Goal: Communication & Community: Answer question/provide support

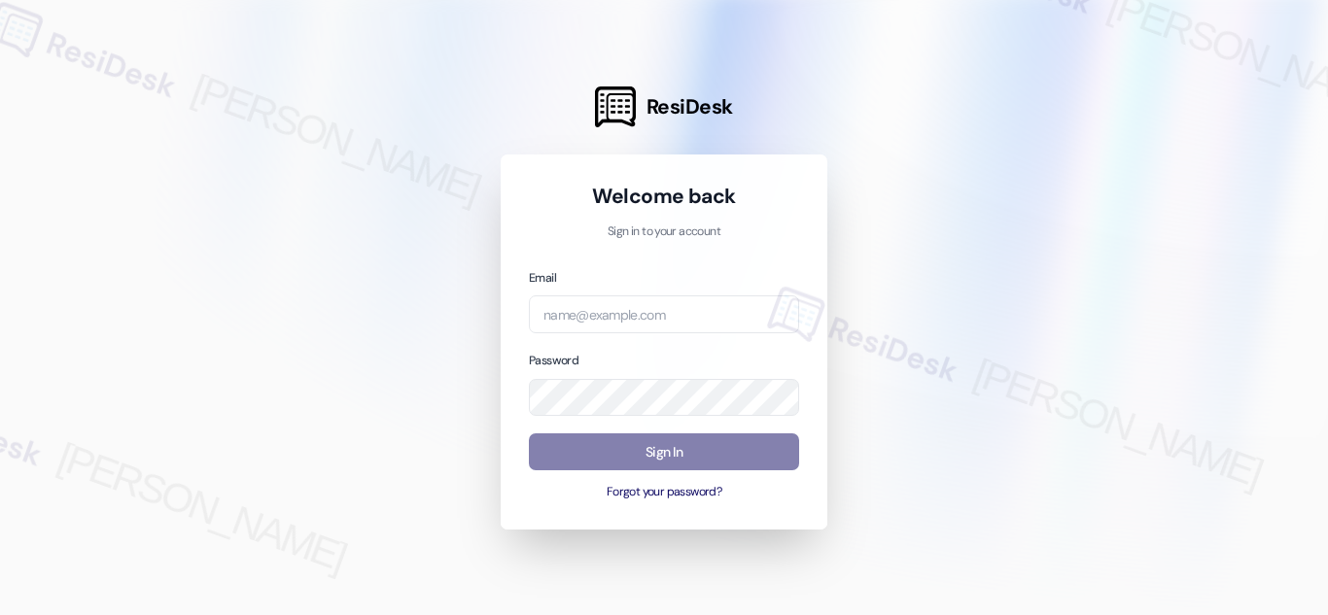
type input "automated-surveys-balfour_beatty_communities-[PERSON_NAME].acueza@balfour_beatt…"
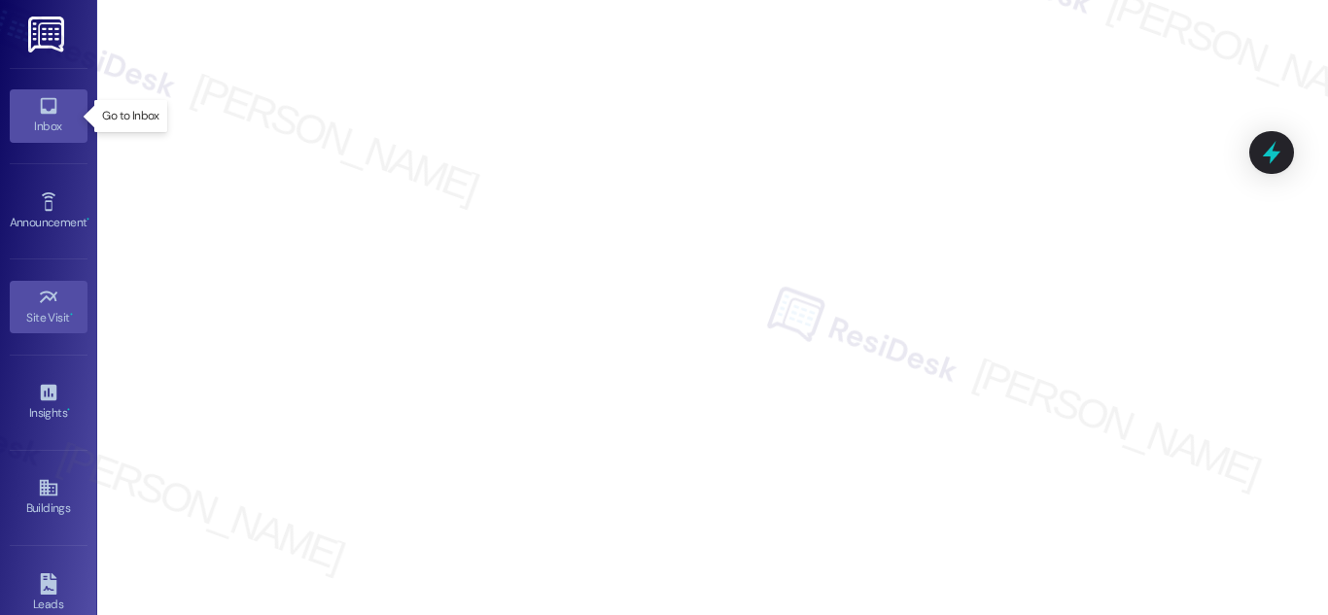
click at [53, 108] on icon at bounding box center [48, 105] width 21 height 21
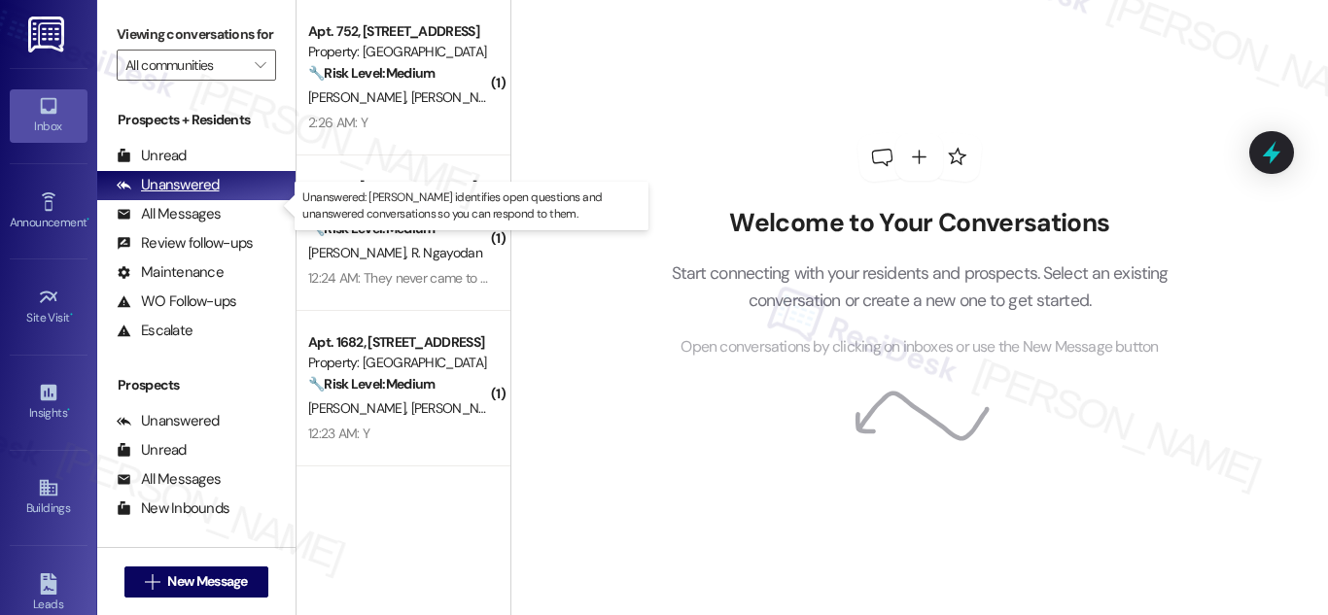
click at [207, 195] on div "Unanswered" at bounding box center [168, 185] width 103 height 20
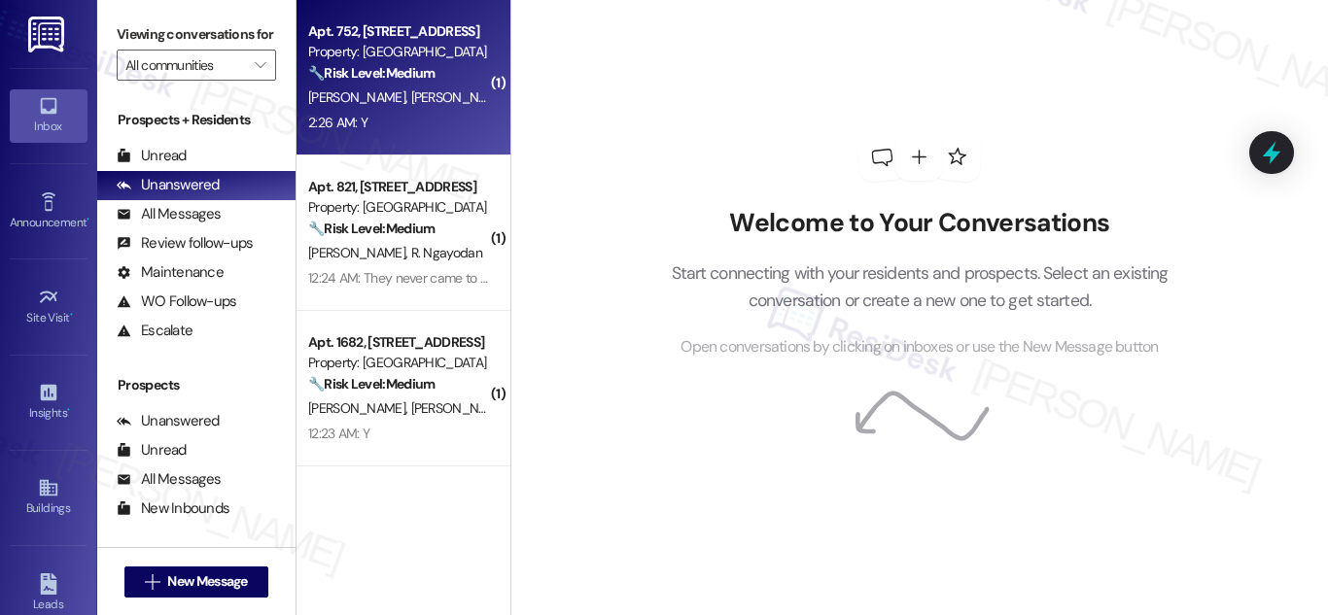
click at [445, 59] on div "Property: [GEOGRAPHIC_DATA]" at bounding box center [398, 52] width 180 height 20
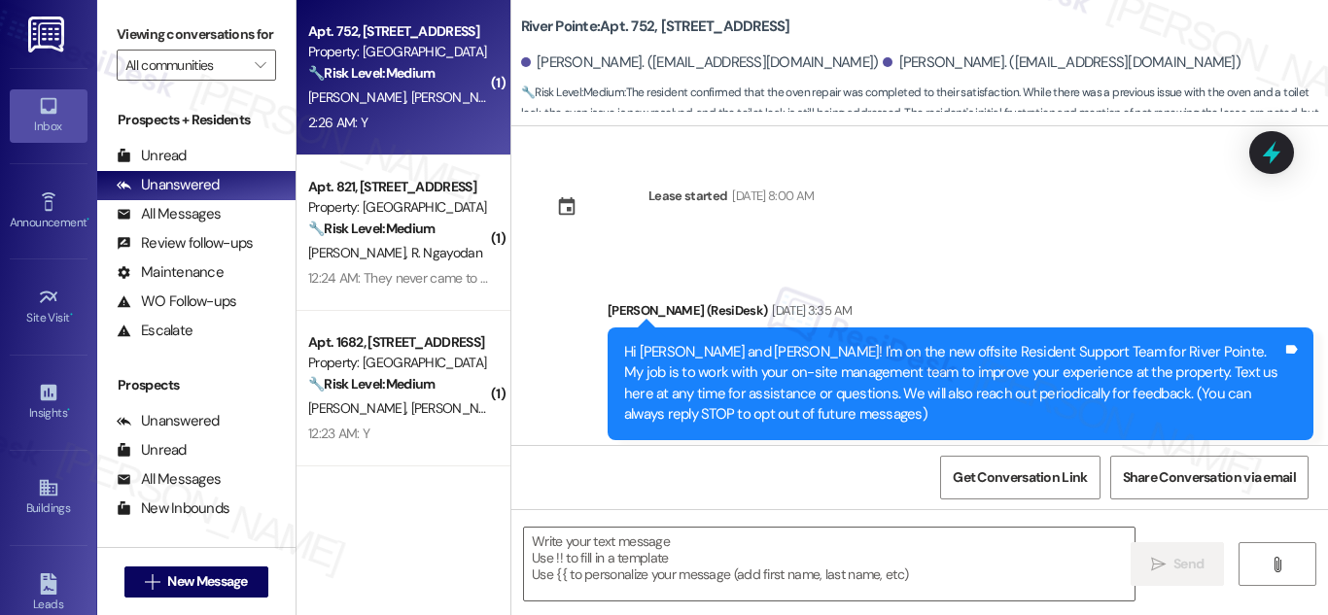
scroll to position [6968, 0]
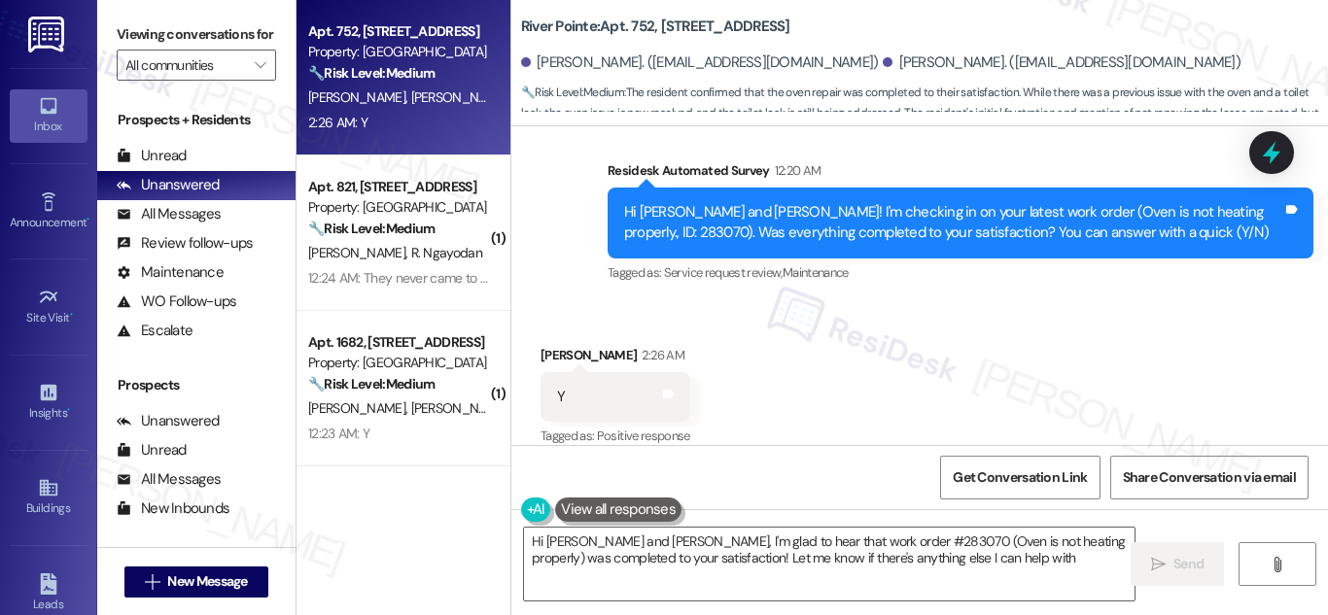
type textarea "Hi [PERSON_NAME] and [PERSON_NAME], I'm glad to hear that work order #283070 (O…"
click at [1286, 145] on icon at bounding box center [1271, 152] width 33 height 33
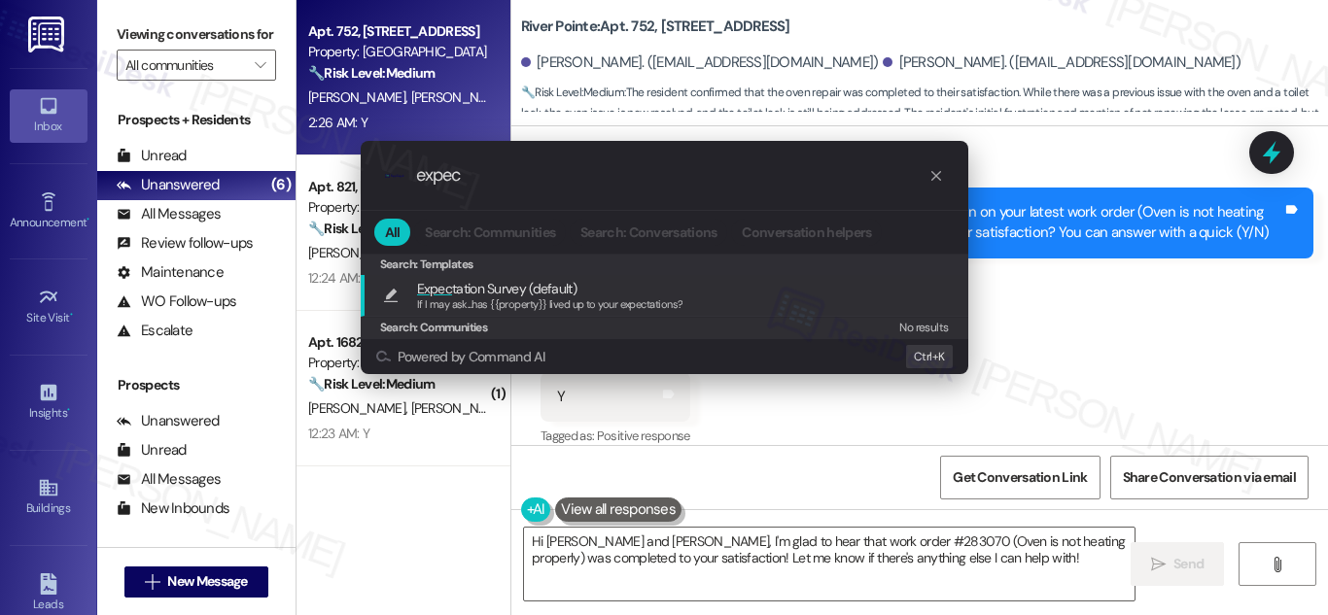
type input "expec"
click at [502, 292] on span "Expec tation Survey (default)" at bounding box center [496, 288] width 159 height 21
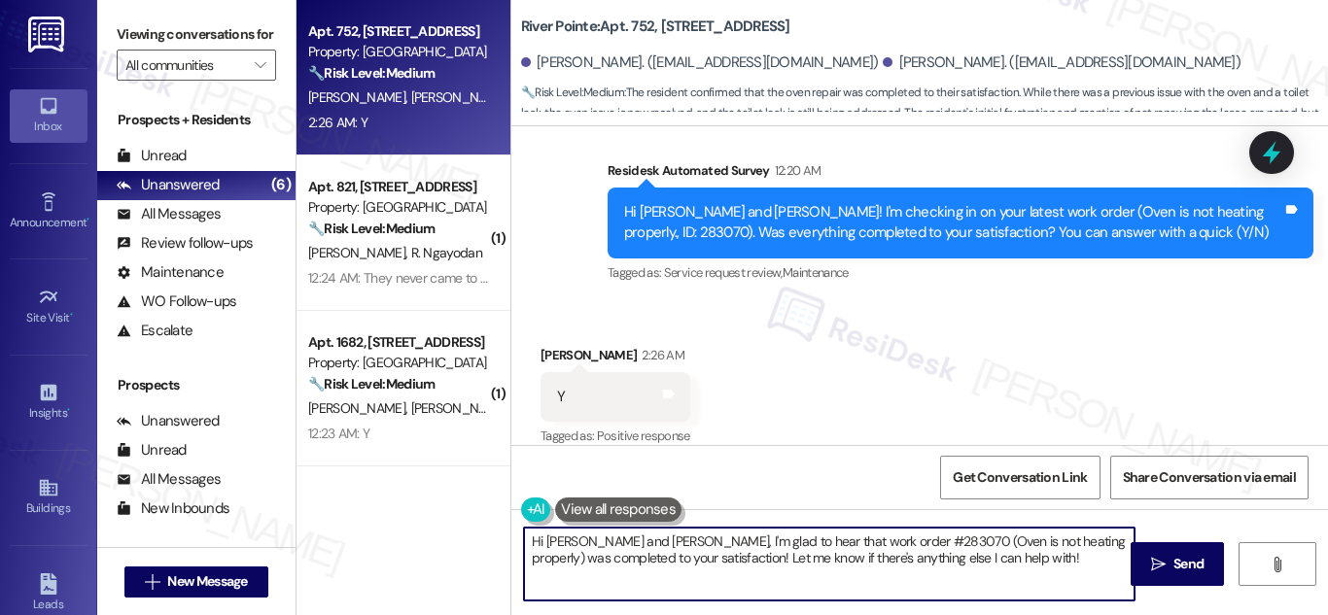
type textarea "If I may ask...has {{property}} lived up to your expectations?"
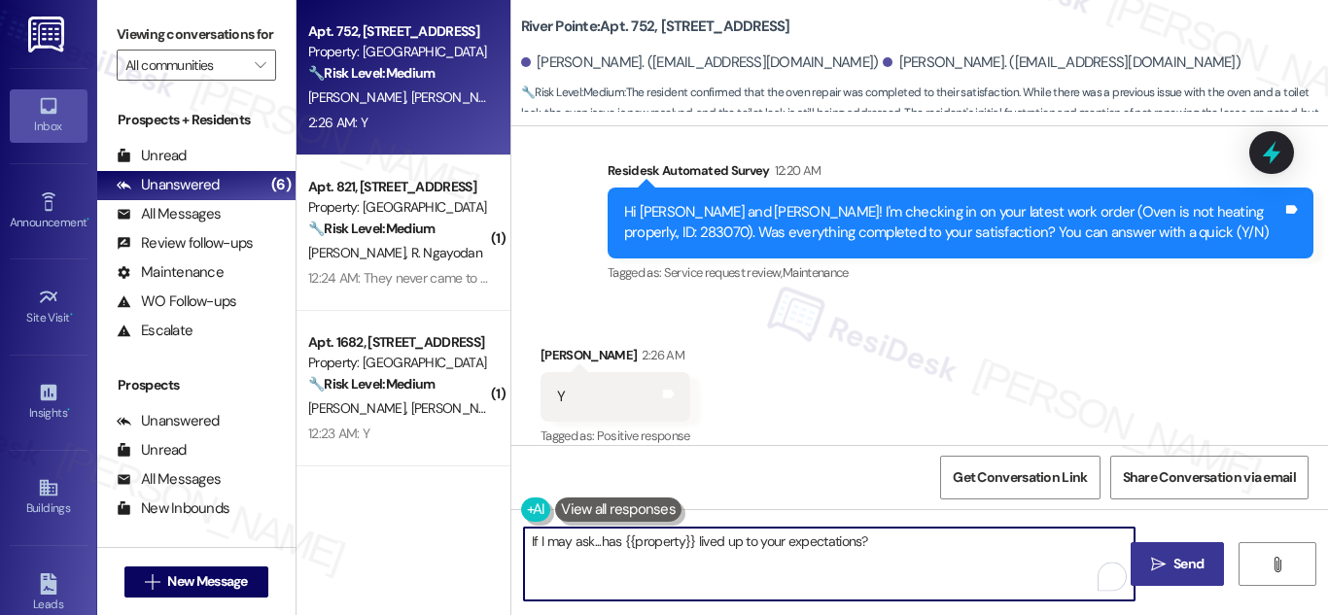
click at [1172, 563] on span "Send" at bounding box center [1189, 564] width 38 height 20
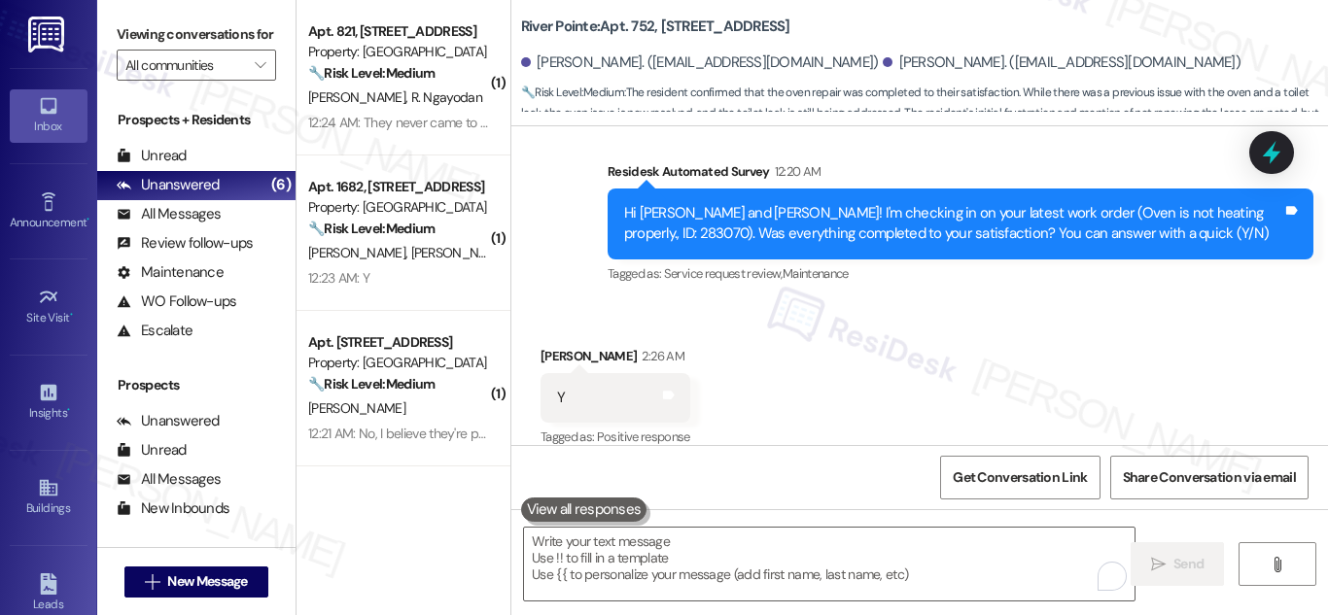
scroll to position [7104, 0]
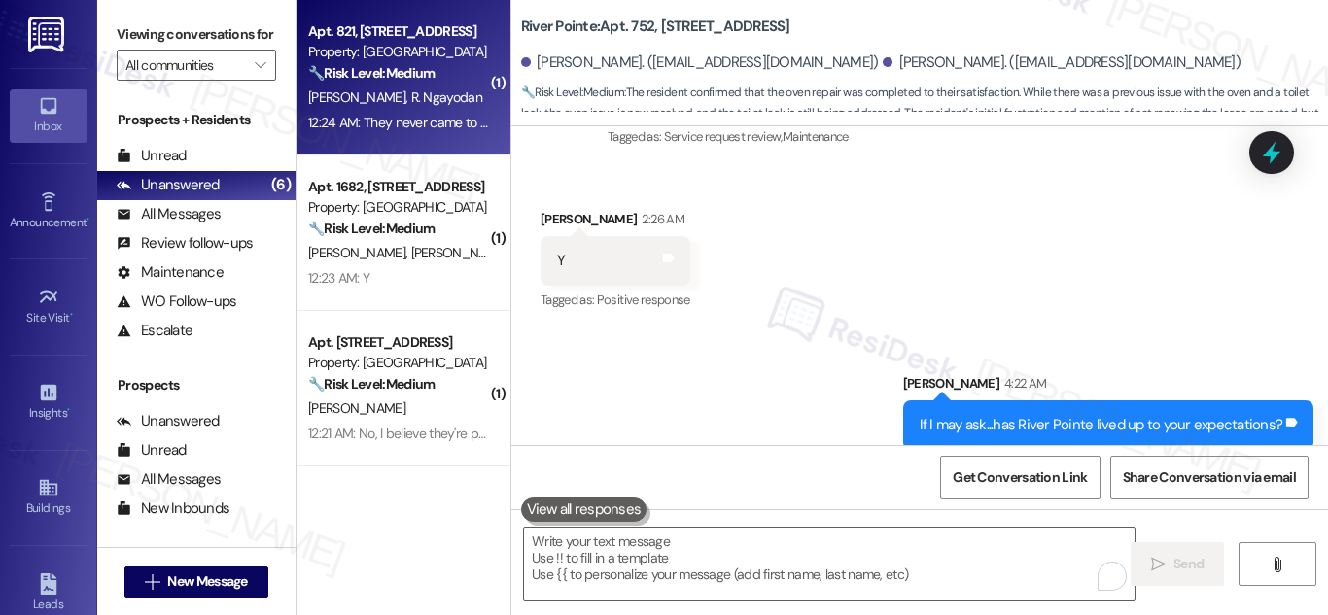
click at [402, 64] on strong "🔧 Risk Level: Medium" at bounding box center [371, 73] width 126 height 18
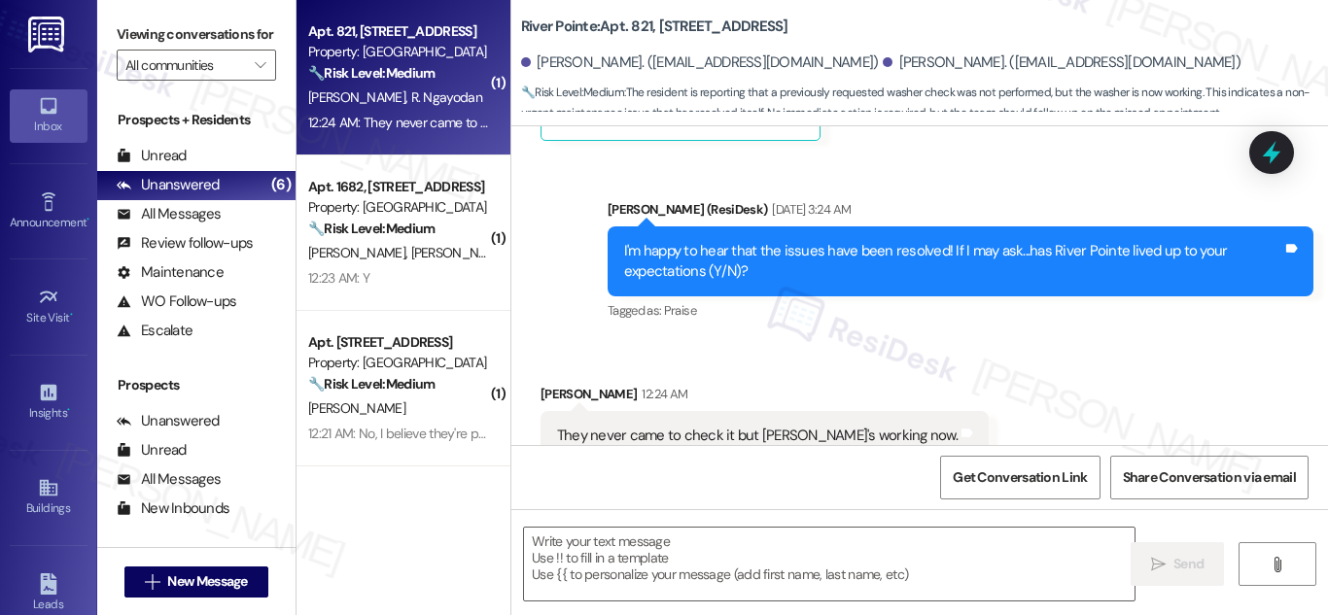
type textarea "Fetching suggested responses. Please feel free to read through the conversation…"
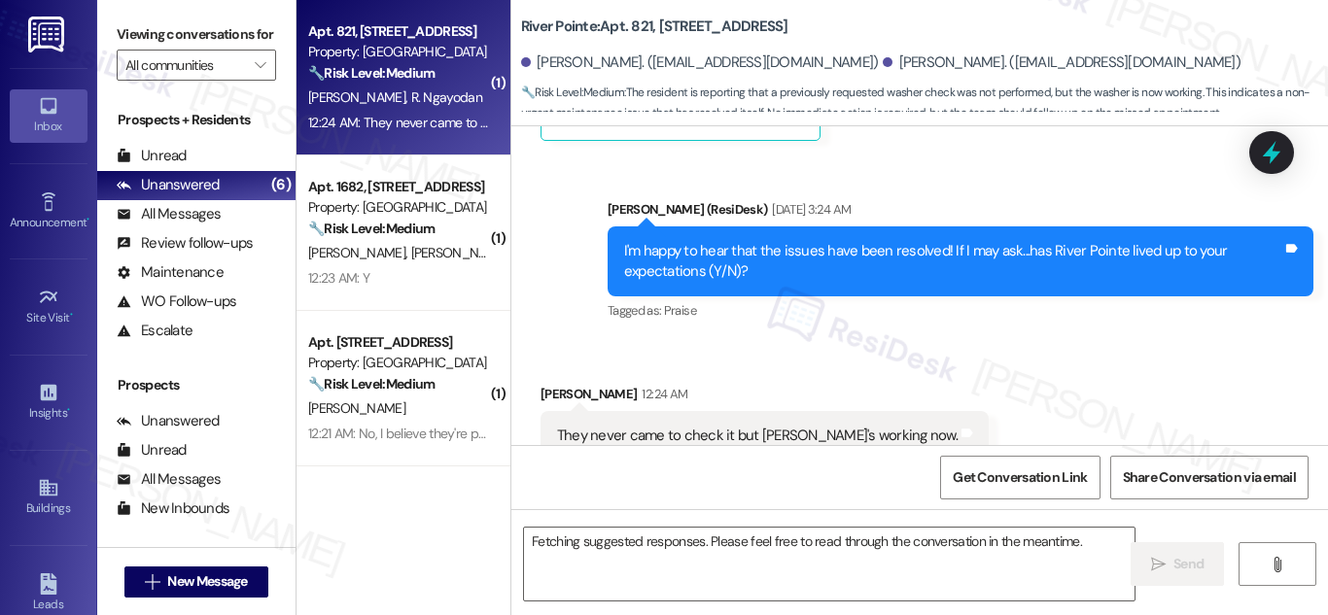
scroll to position [580, 0]
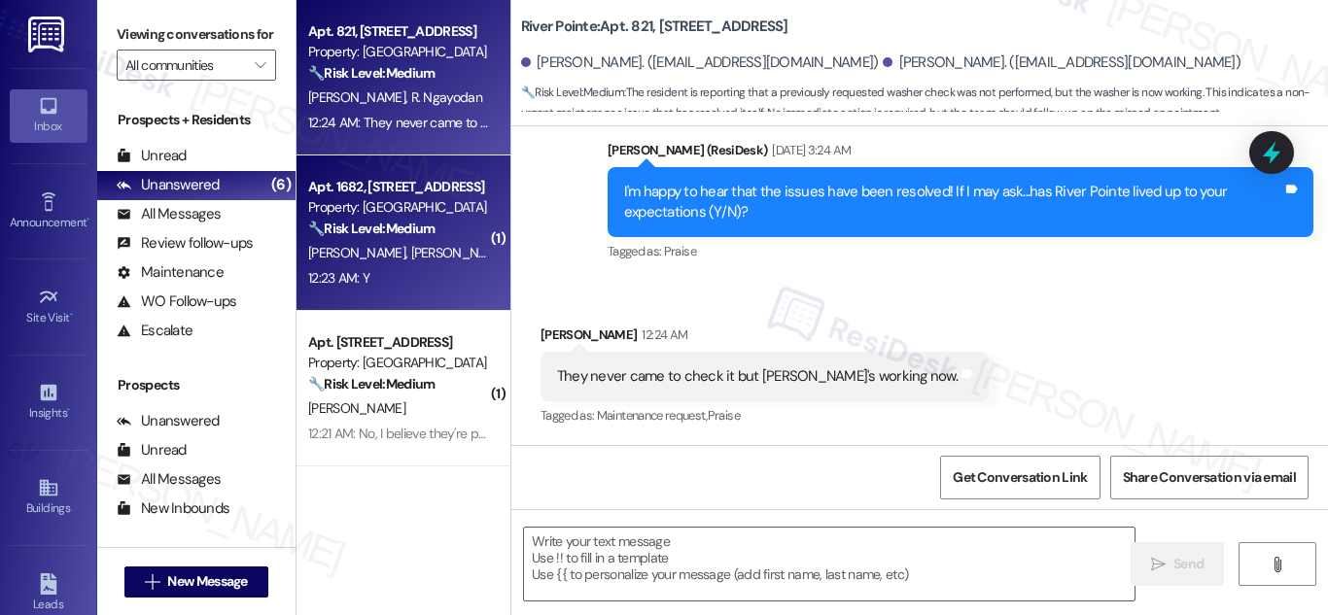
click at [345, 206] on div "Property: [GEOGRAPHIC_DATA]" at bounding box center [398, 207] width 180 height 20
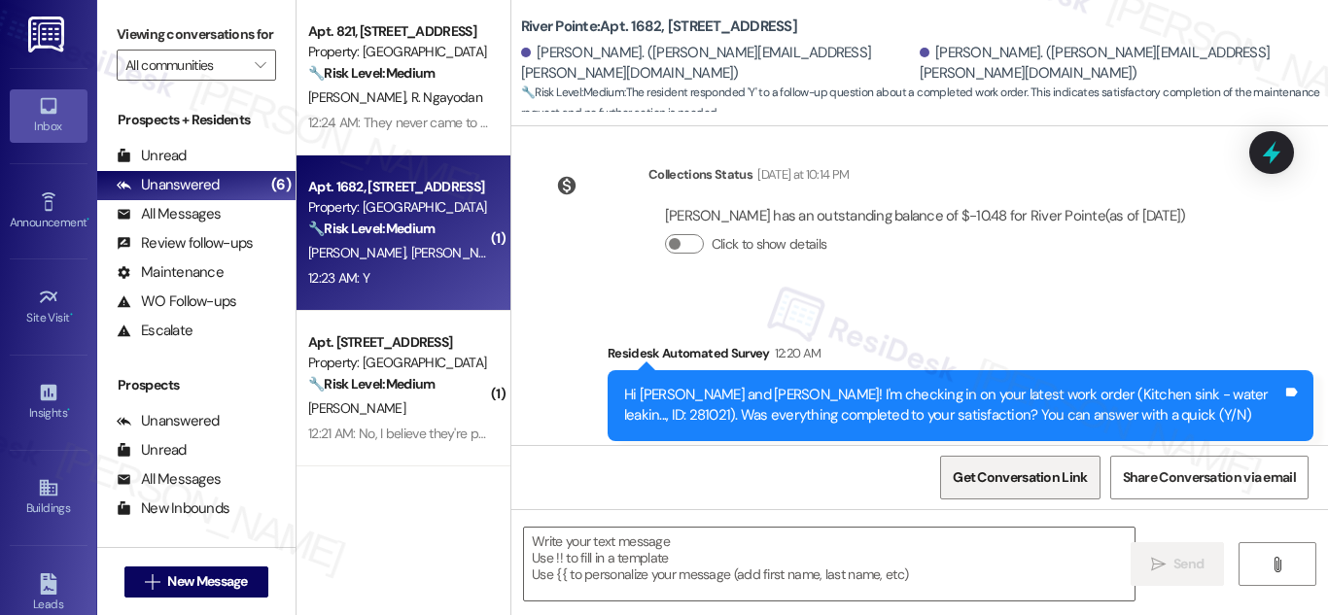
type textarea "Fetching suggested responses. Please feel free to read through the conversation…"
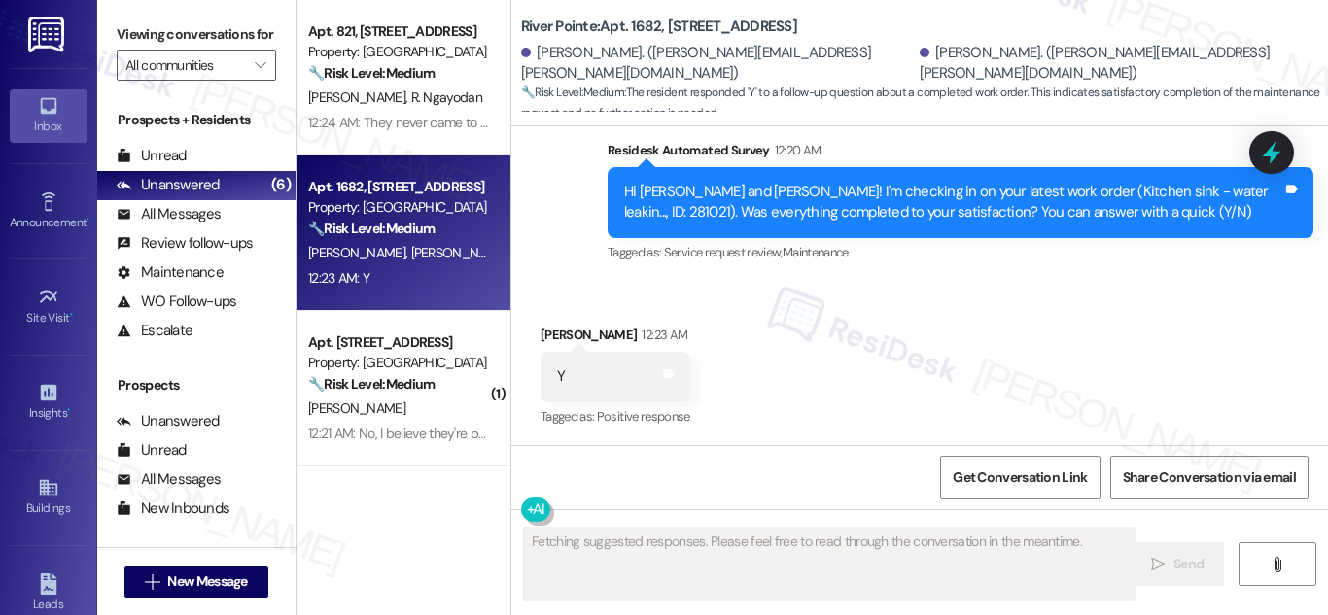
scroll to position [936, 0]
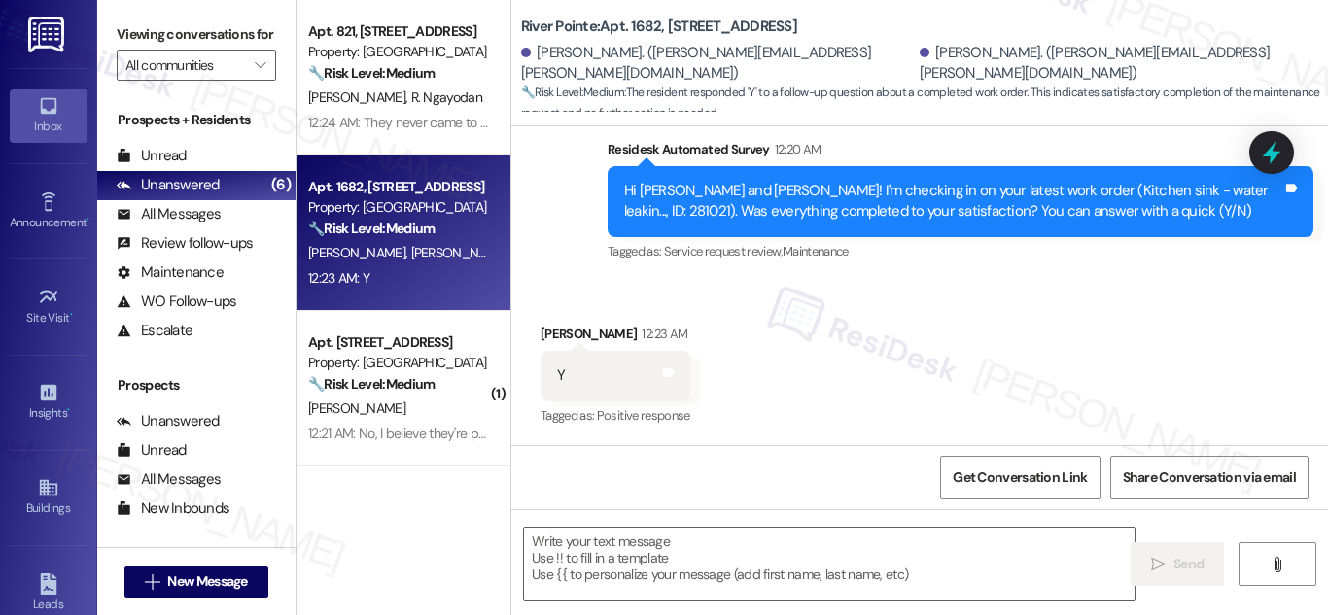
drag, startPoint x: 1268, startPoint y: 154, endPoint x: 1203, endPoint y: 154, distance: 65.1
click at [1270, 154] on icon at bounding box center [1272, 152] width 18 height 23
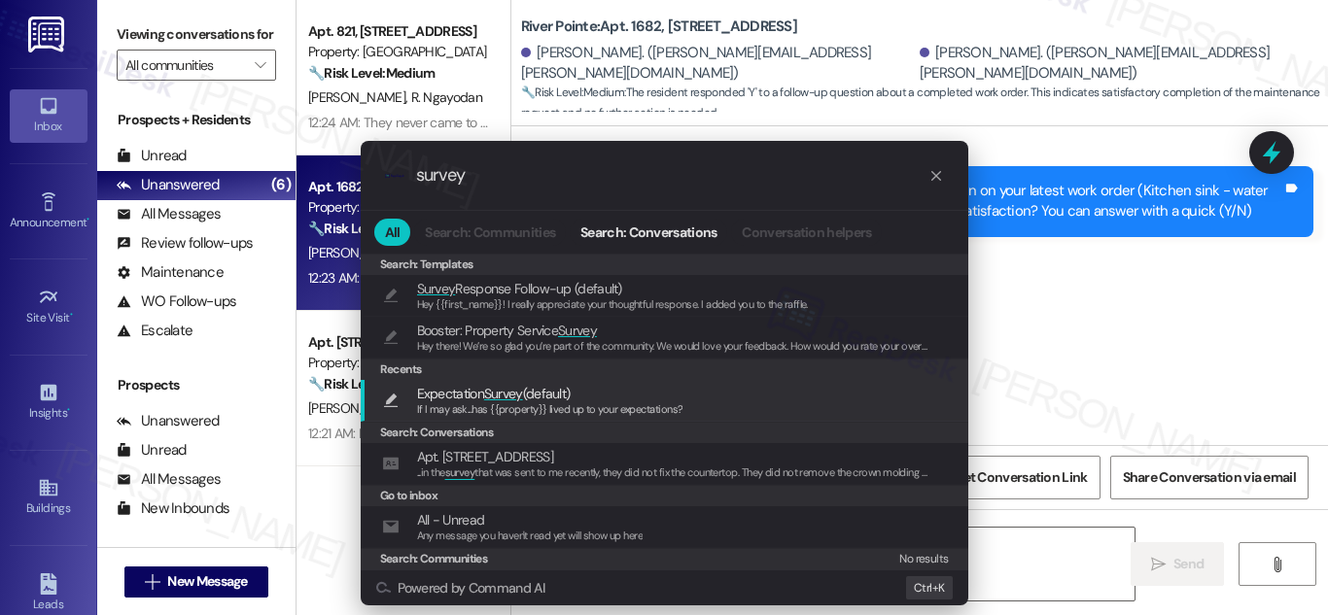
type input "survey"
click at [513, 409] on span "If I may ask...has {{property}} lived up to your expectations?" at bounding box center [550, 410] width 266 height 14
type textarea "If I may ask...has {{property}} lived up to your expectations?"
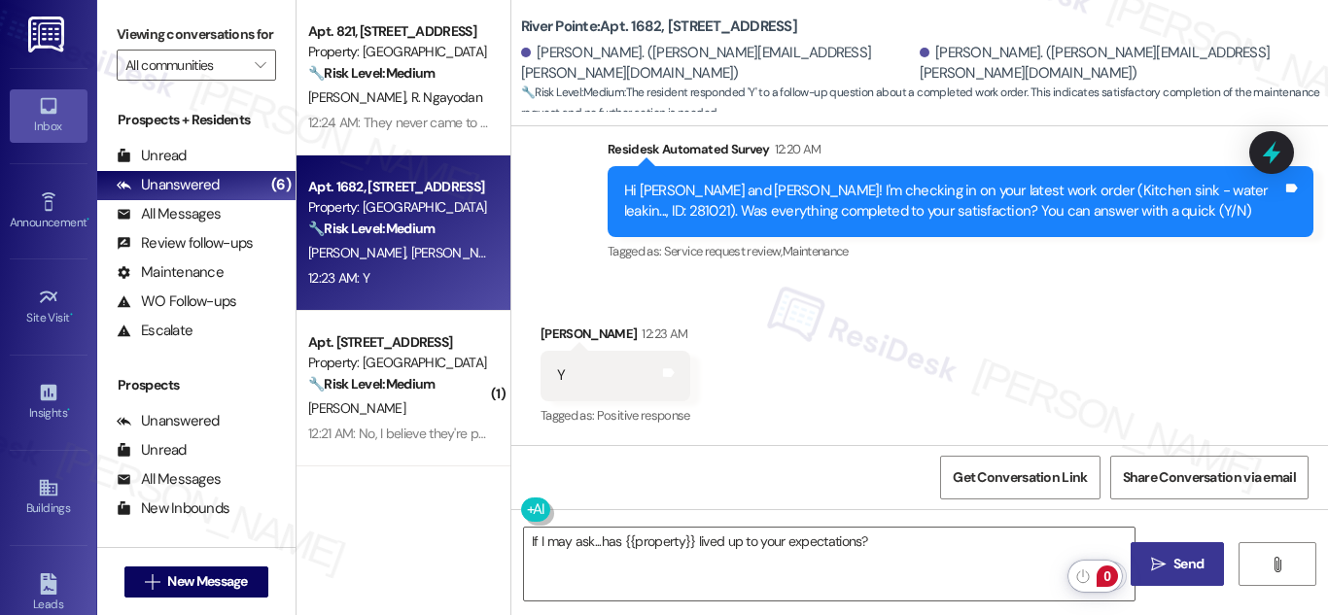
click at [1196, 553] on button " Send" at bounding box center [1178, 565] width 94 height 44
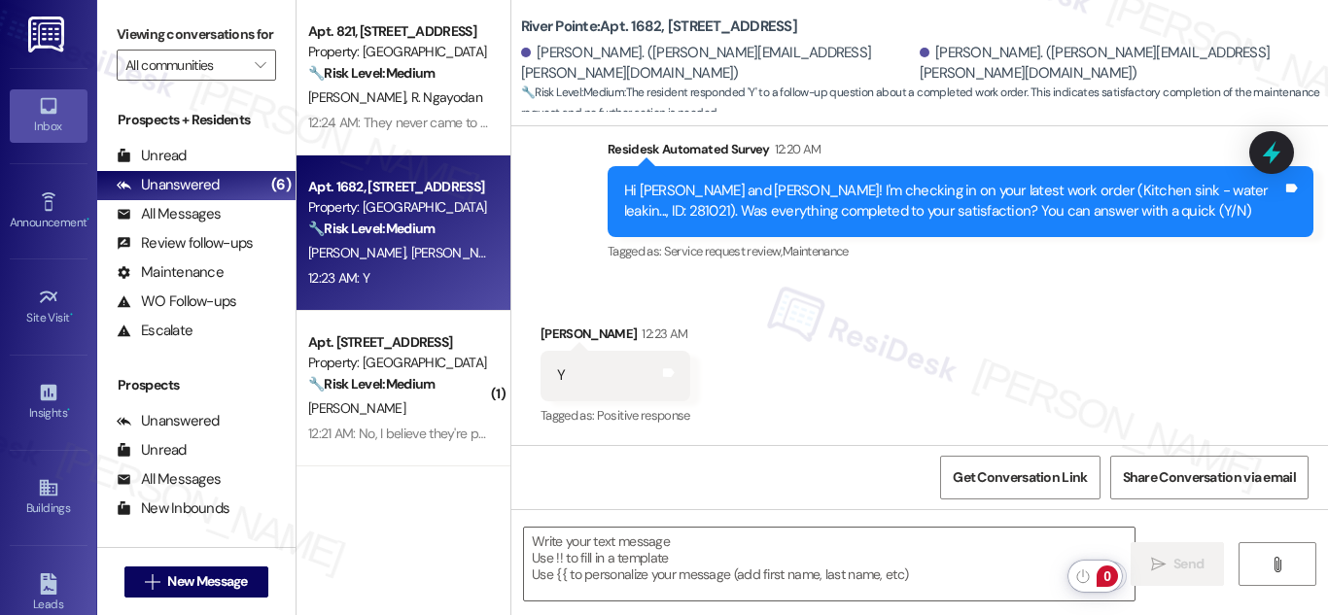
scroll to position [935, 0]
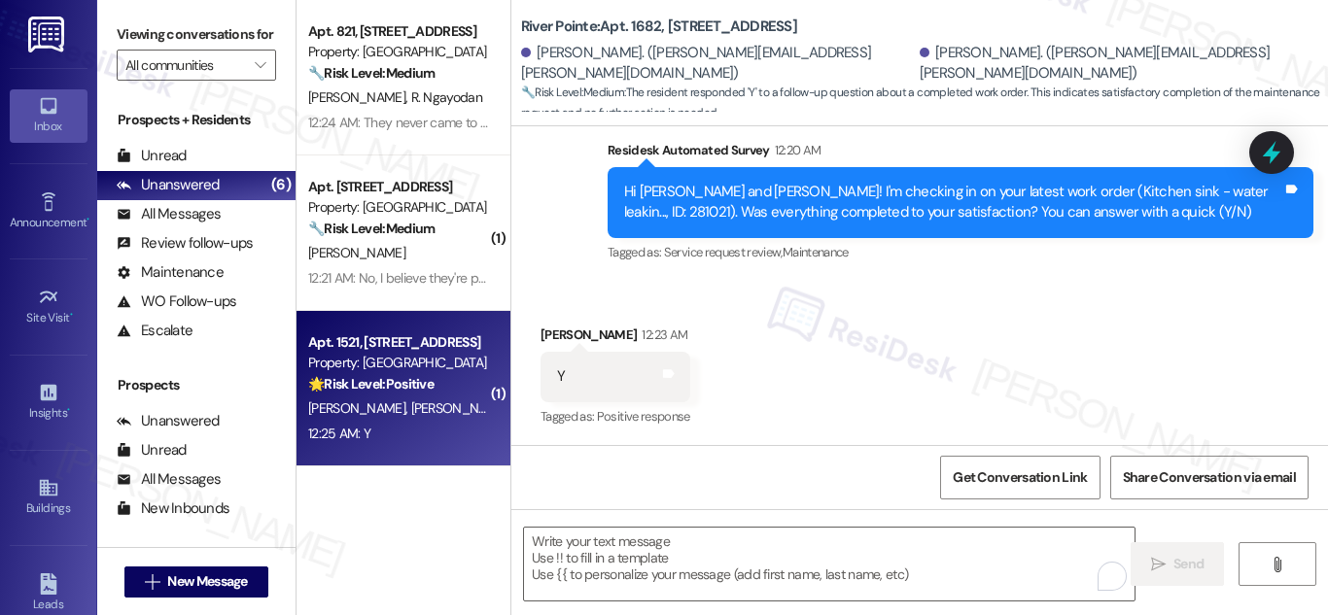
click at [390, 368] on div "Property: [GEOGRAPHIC_DATA]" at bounding box center [398, 363] width 180 height 20
type textarea "Fetching suggested responses. Please feel free to read through the conversation…"
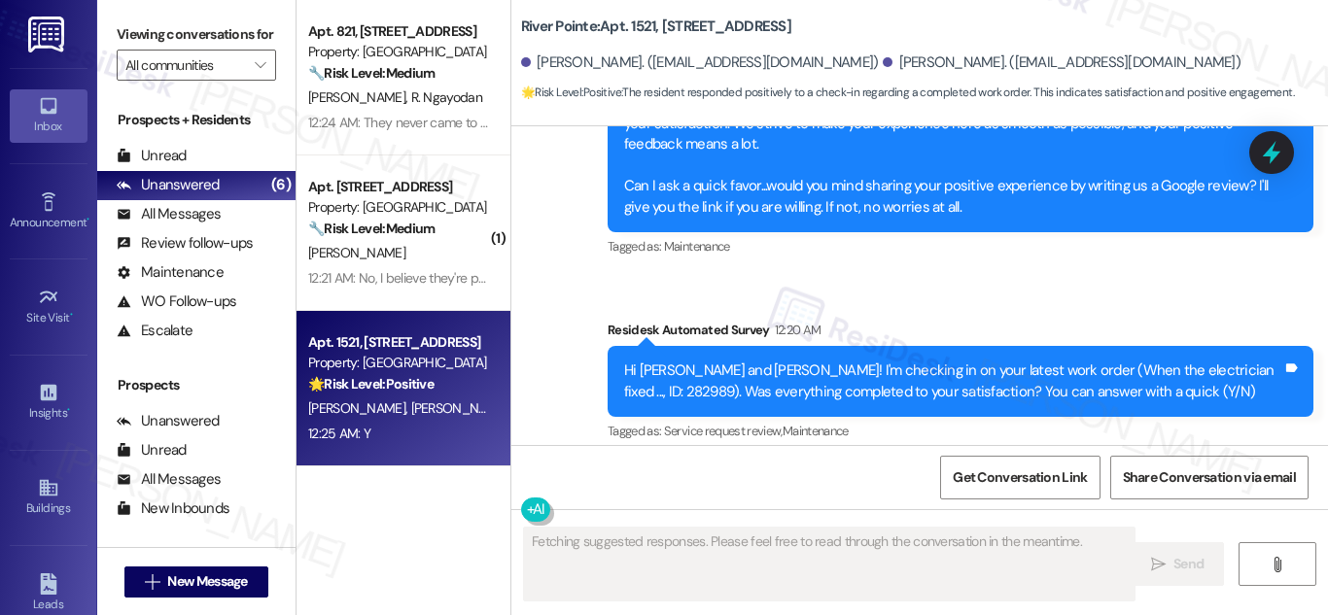
scroll to position [6581, 0]
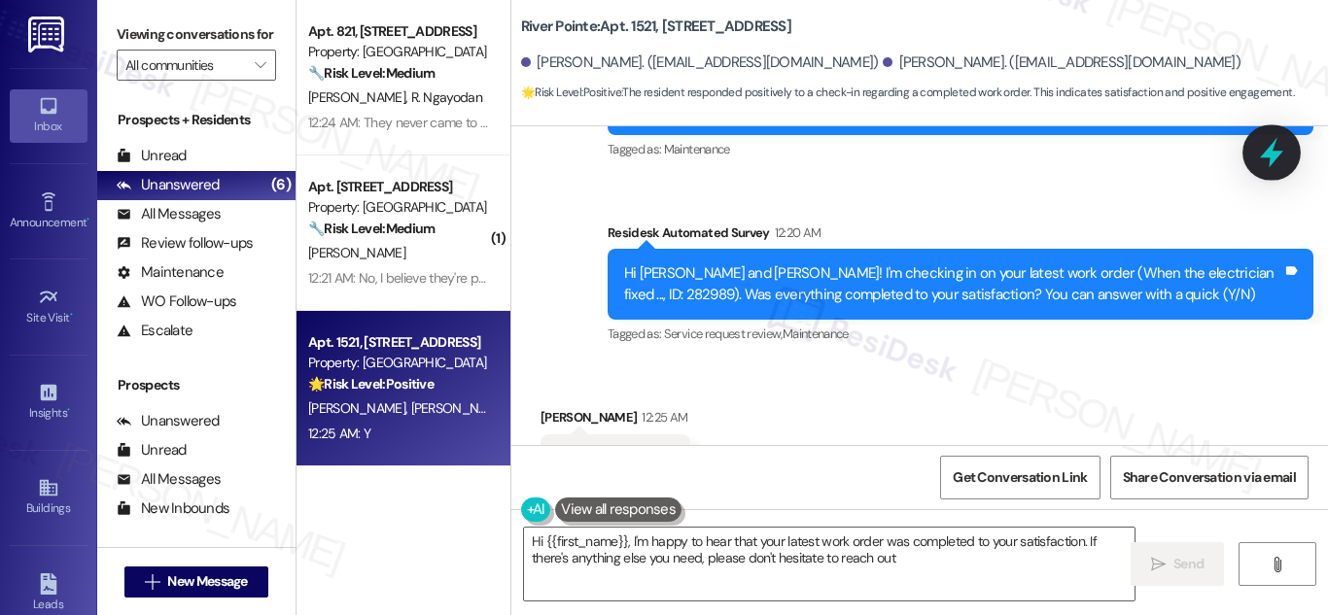
type textarea "Hi {{first_name}}, I'm happy to hear that your latest work order was completed …"
click at [1277, 152] on icon at bounding box center [1271, 152] width 25 height 25
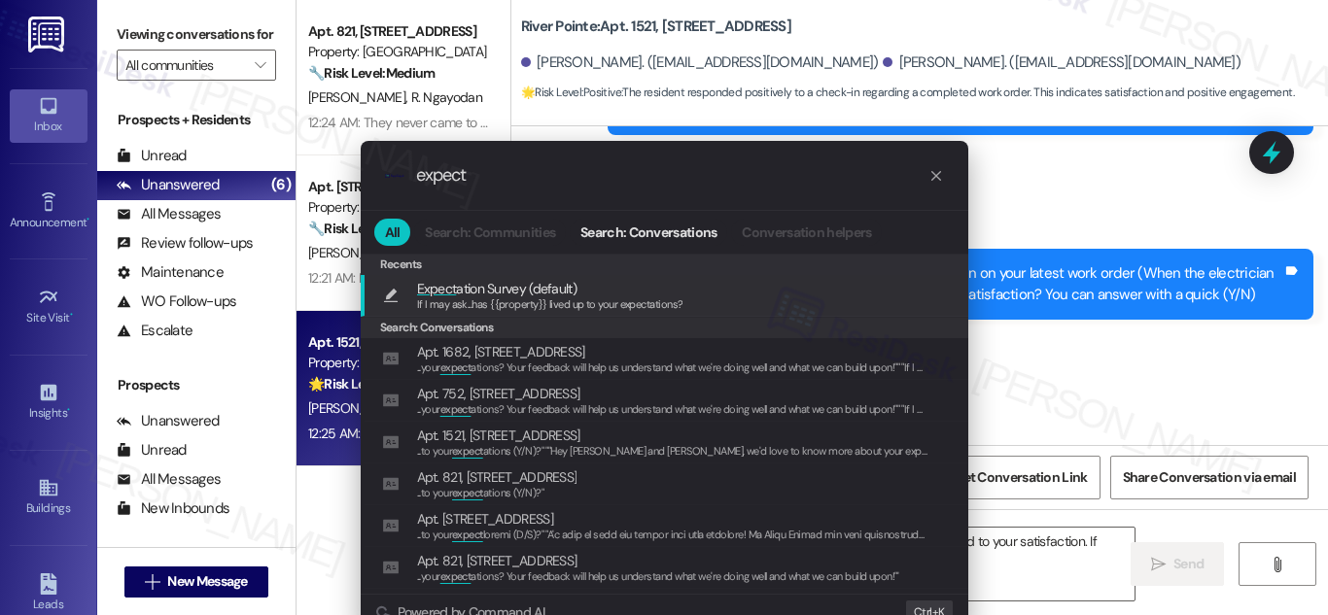
type input "expect"
click at [523, 298] on span "If I may ask...has {{property}} lived up to your expectations?" at bounding box center [550, 305] width 266 height 14
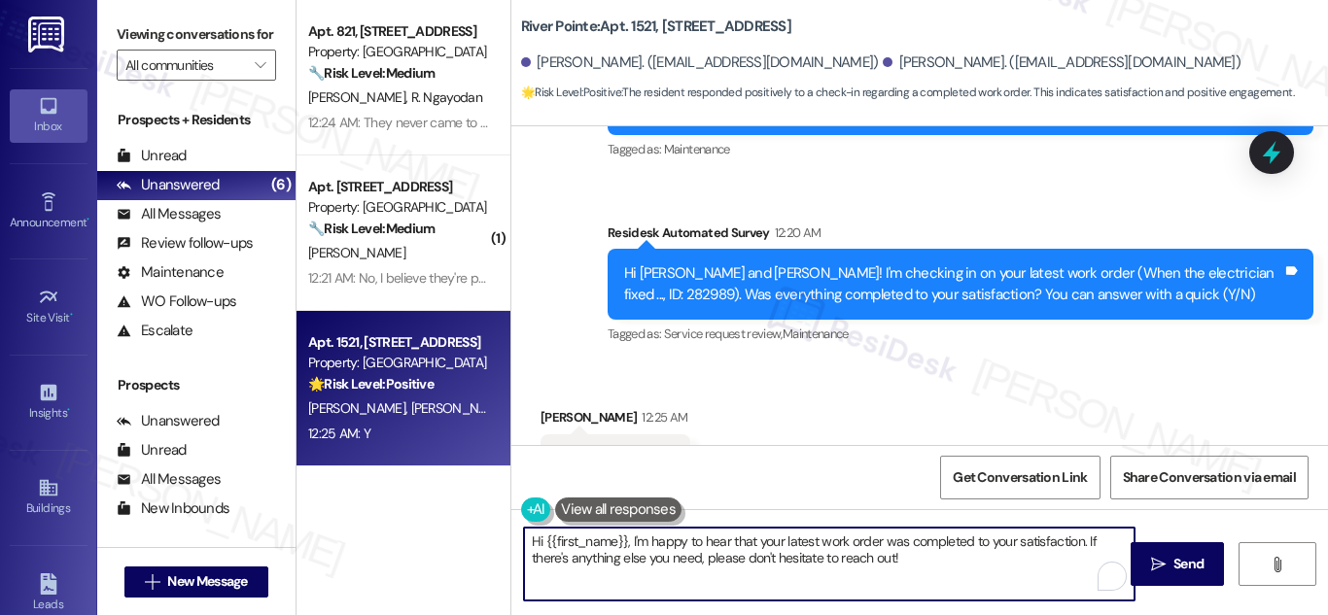
type textarea "If I may ask...has {{property}} lived up to your expectations?"
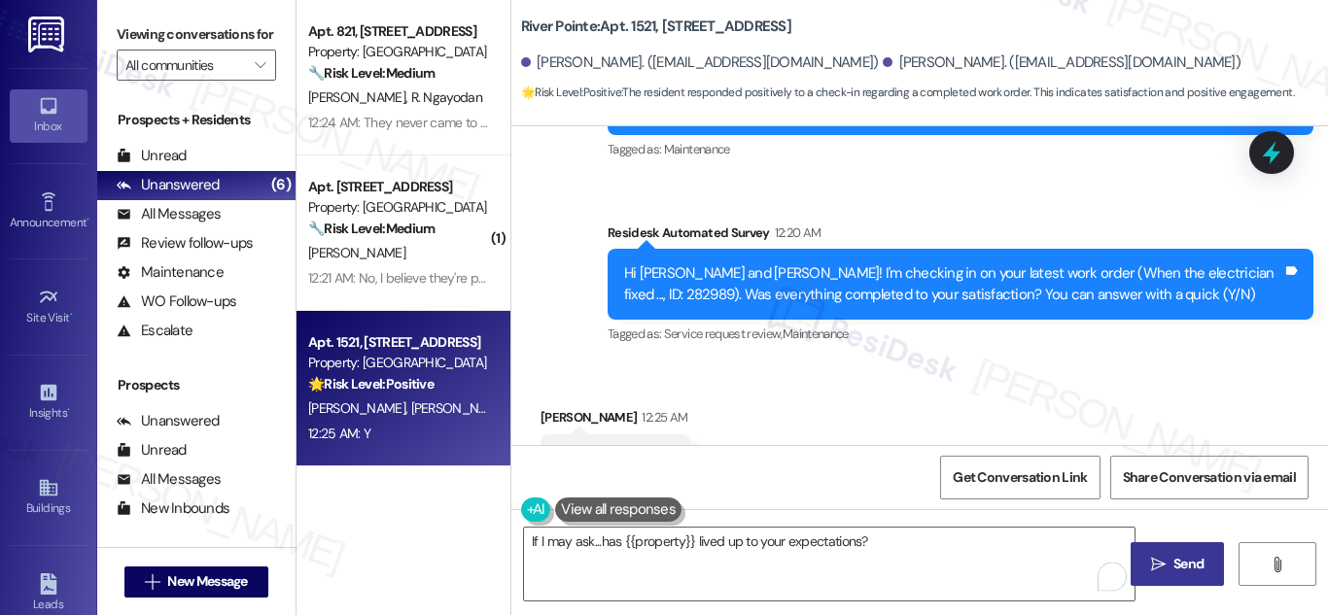
click at [1185, 555] on span "Send" at bounding box center [1188, 564] width 30 height 20
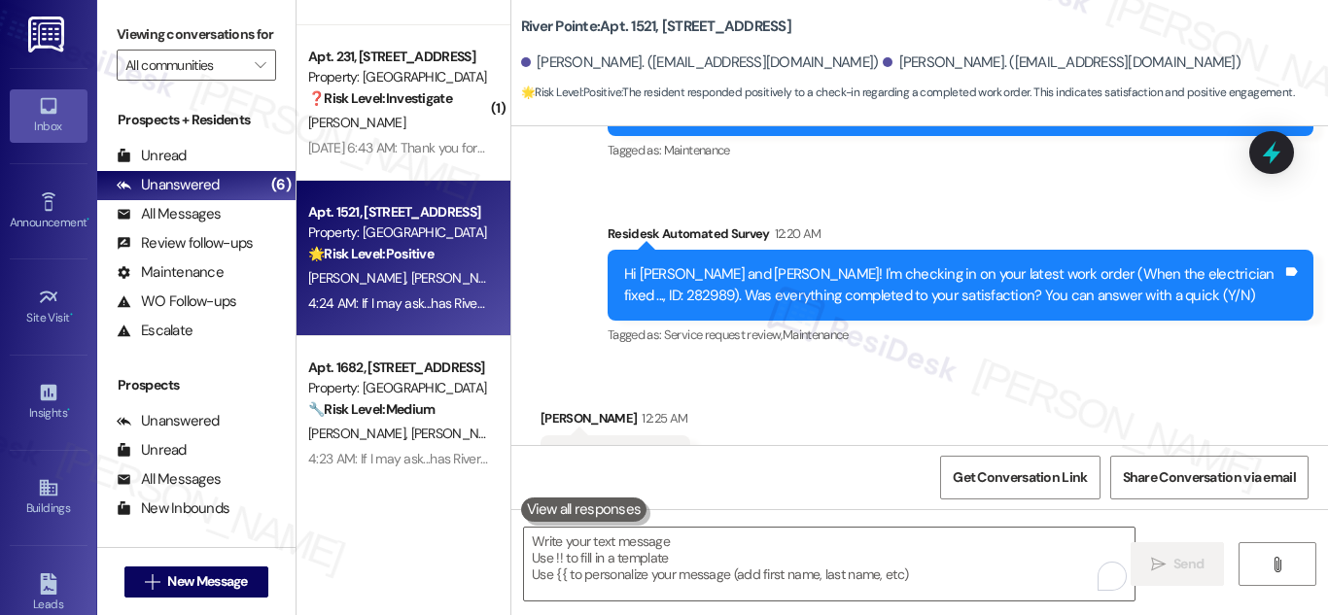
scroll to position [300, 0]
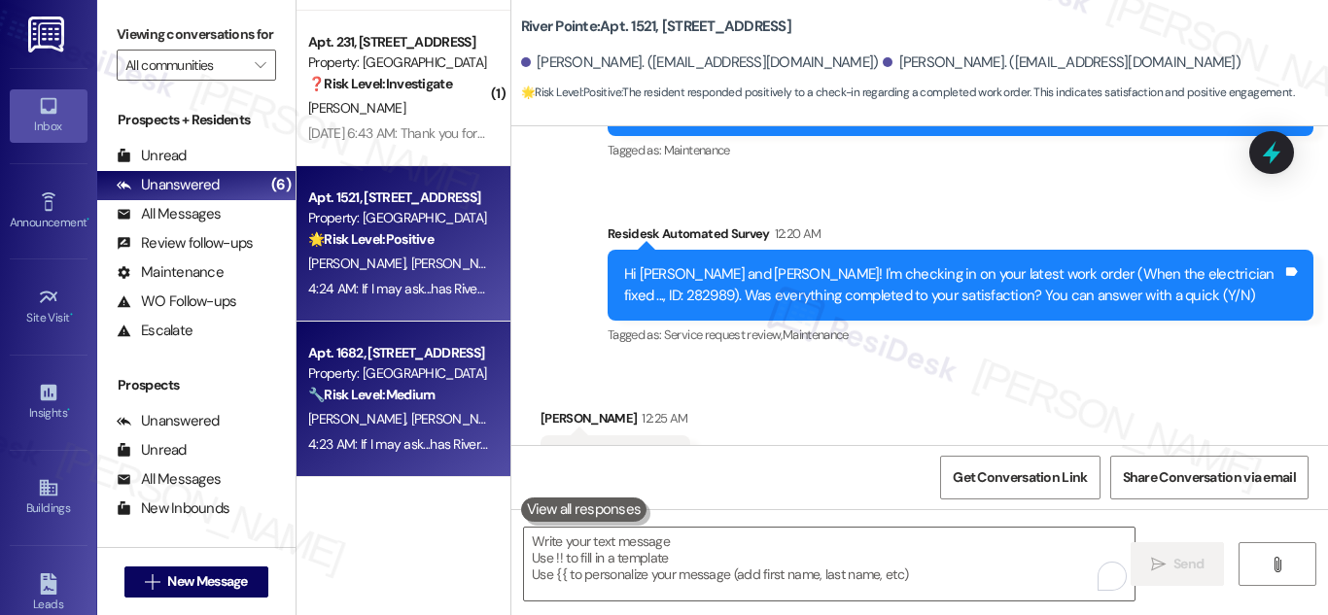
click at [413, 380] on div "Property: [GEOGRAPHIC_DATA]" at bounding box center [398, 374] width 180 height 20
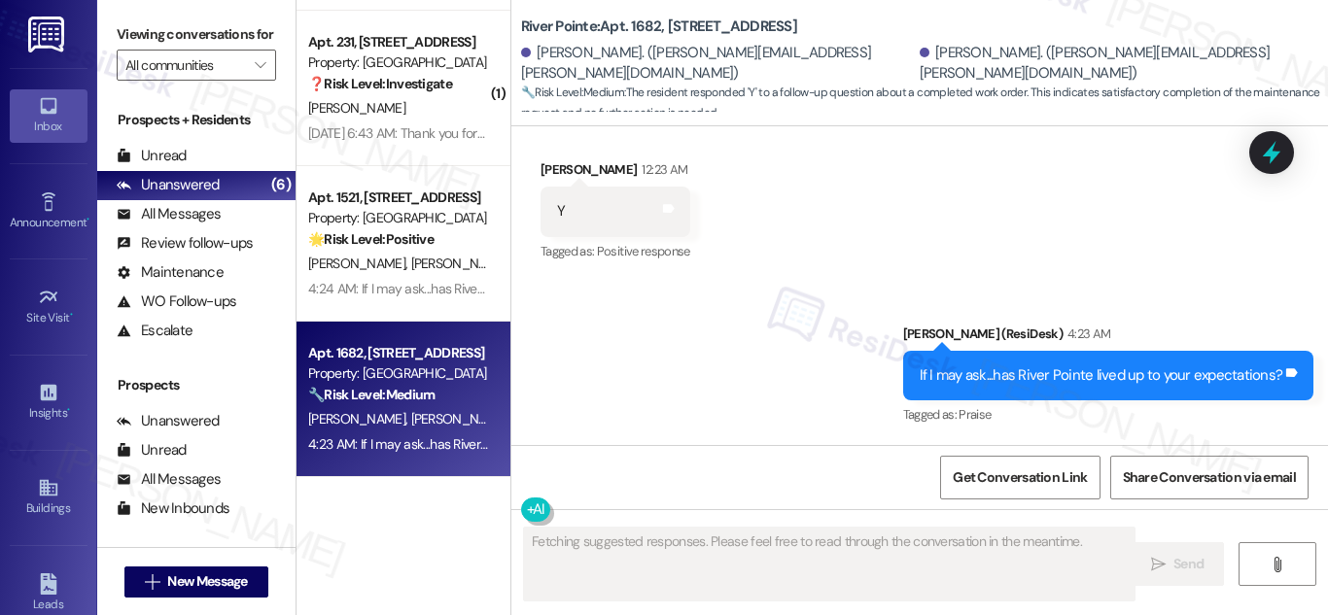
scroll to position [1101, 0]
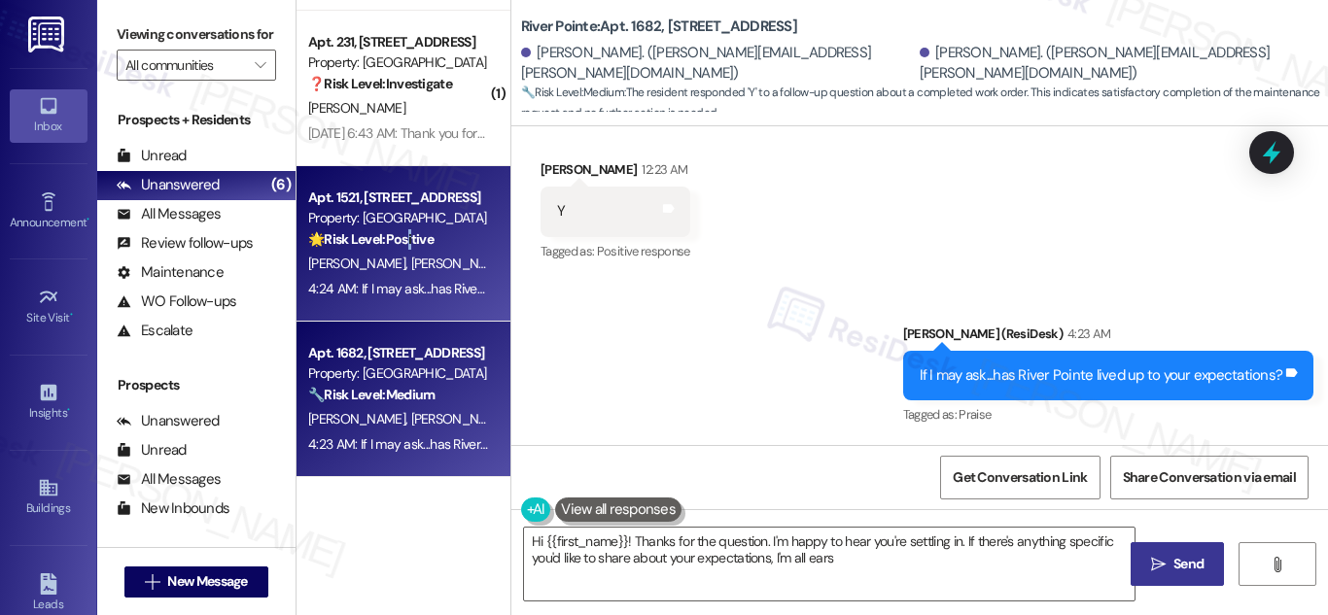
type textarea "Hi {{first_name}}! Thanks for the question. I'm happy to hear you're settling i…"
click at [412, 230] on strong "🌟 Risk Level: Positive" at bounding box center [370, 239] width 125 height 18
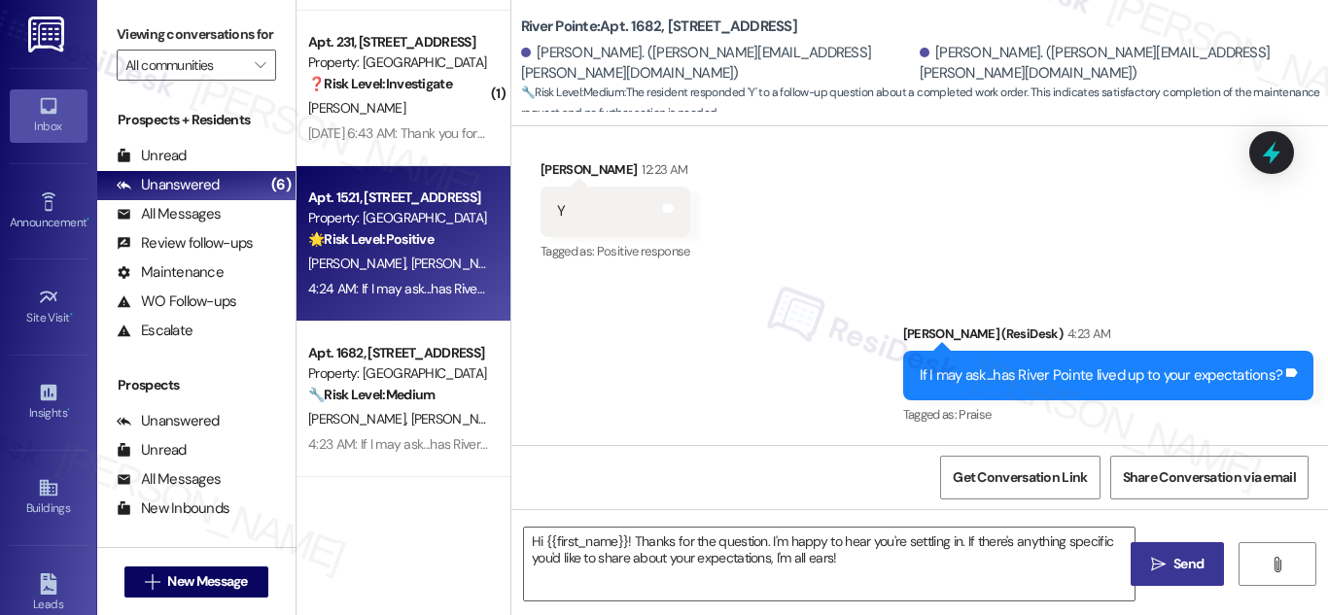
type textarea "Fetching suggested responses. Please feel free to read through the conversation…"
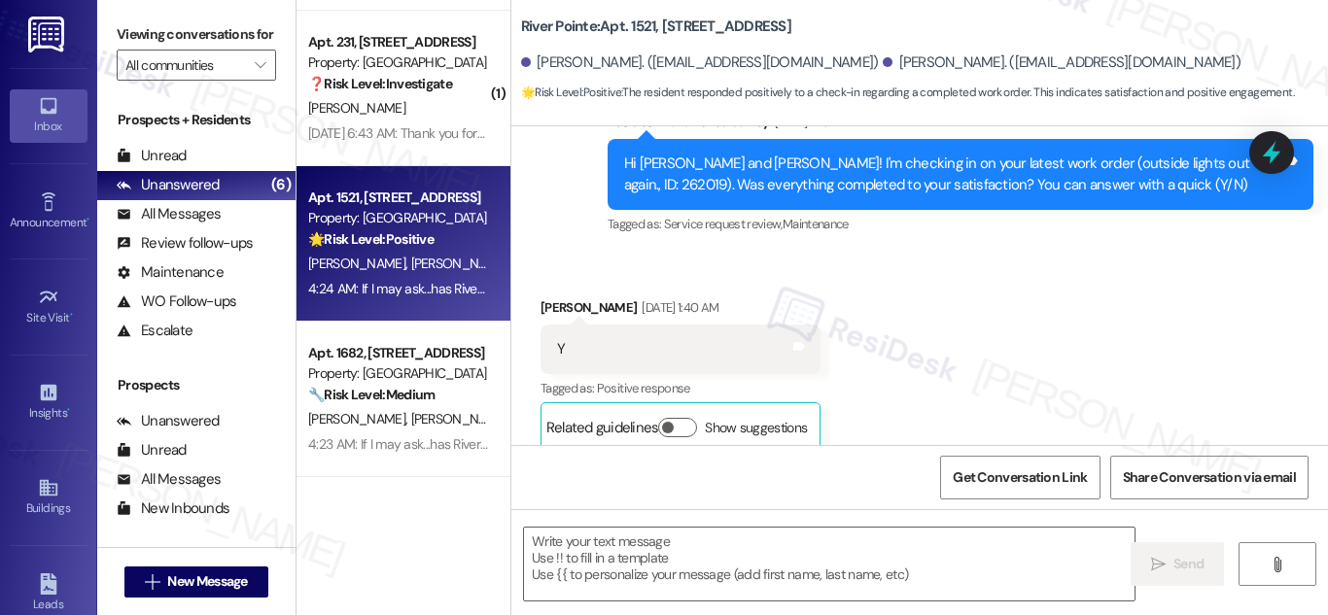
type textarea "Fetching suggested responses. Please feel free to read through the conversation…"
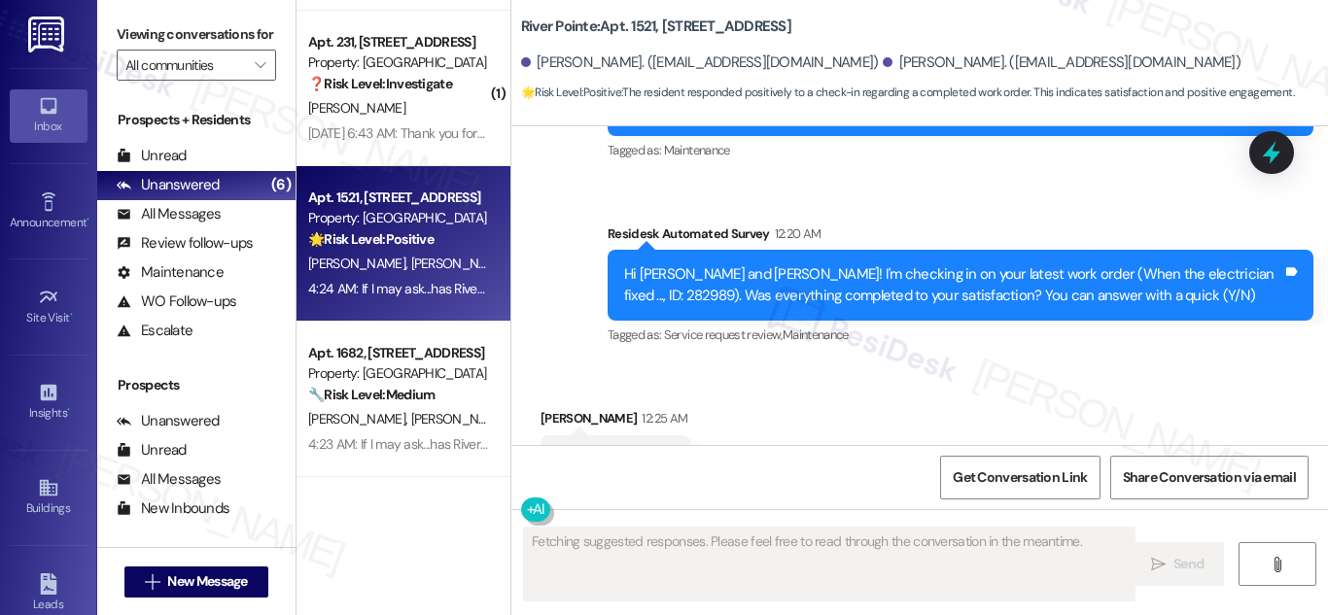
scroll to position [6745, 0]
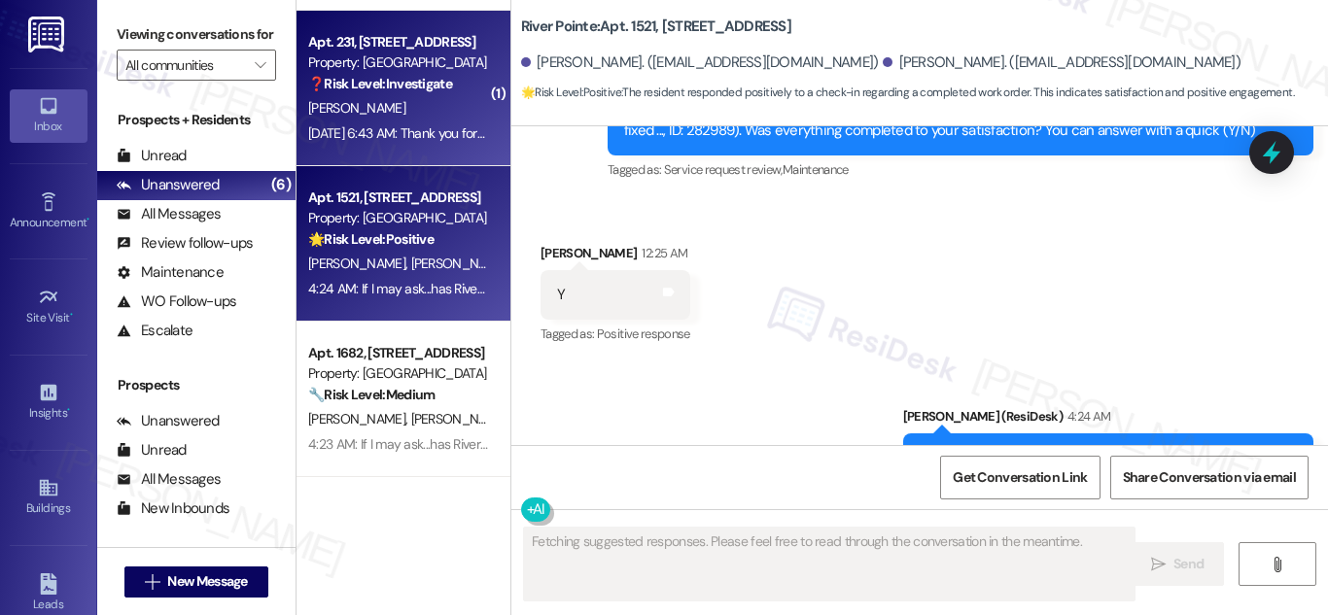
click at [399, 75] on strong "❓ Risk Level: Investigate" at bounding box center [380, 84] width 144 height 18
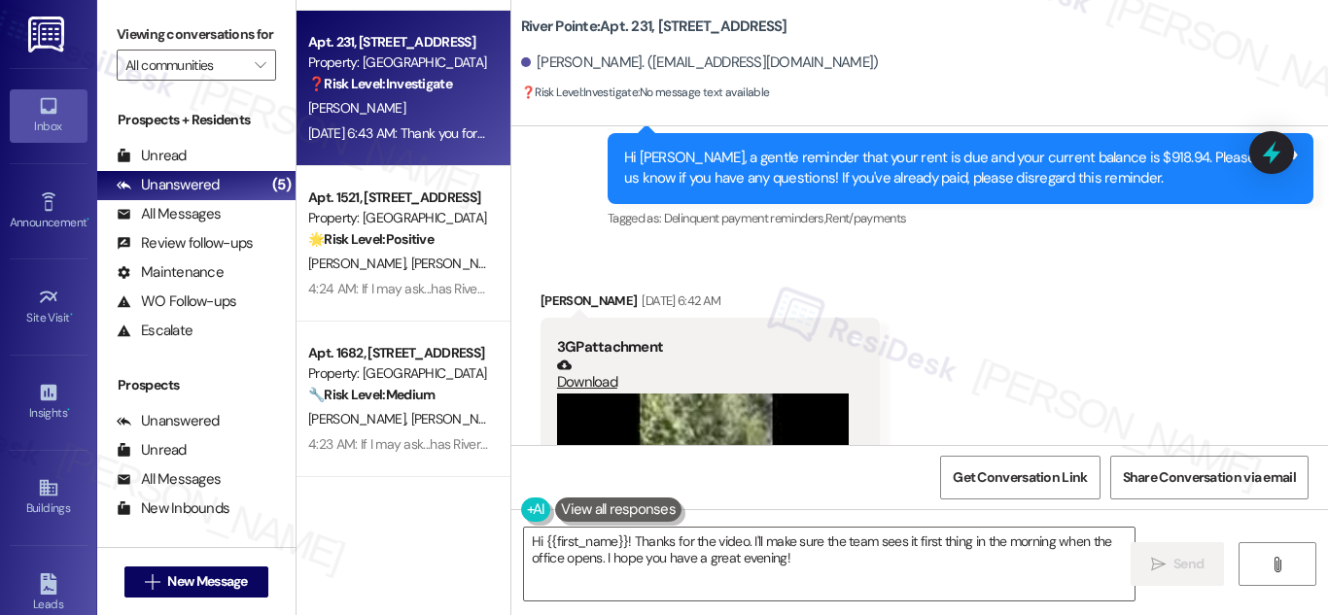
scroll to position [5112, 0]
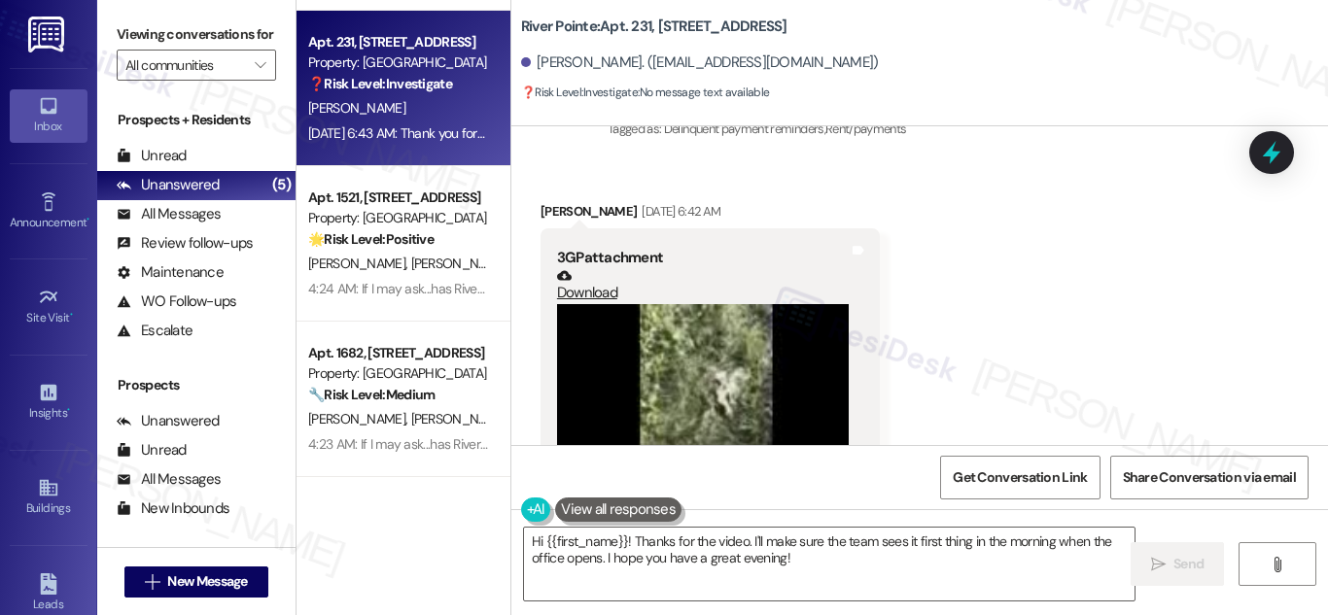
click at [671, 332] on video at bounding box center [703, 413] width 292 height 219
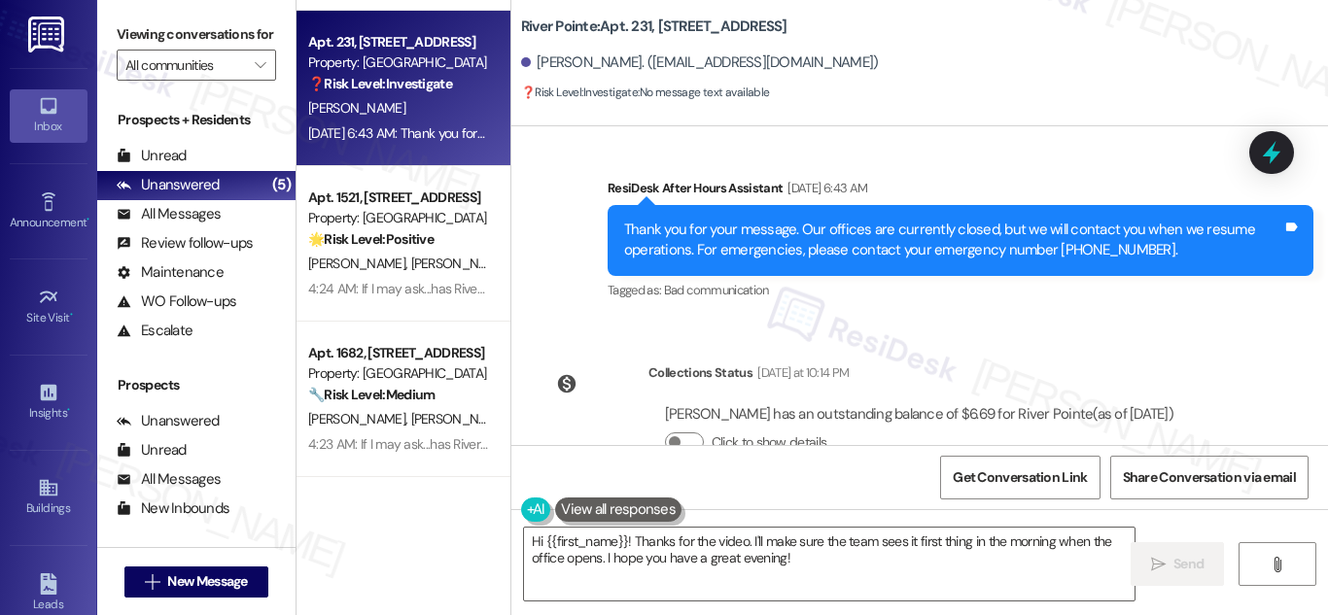
scroll to position [5542, 0]
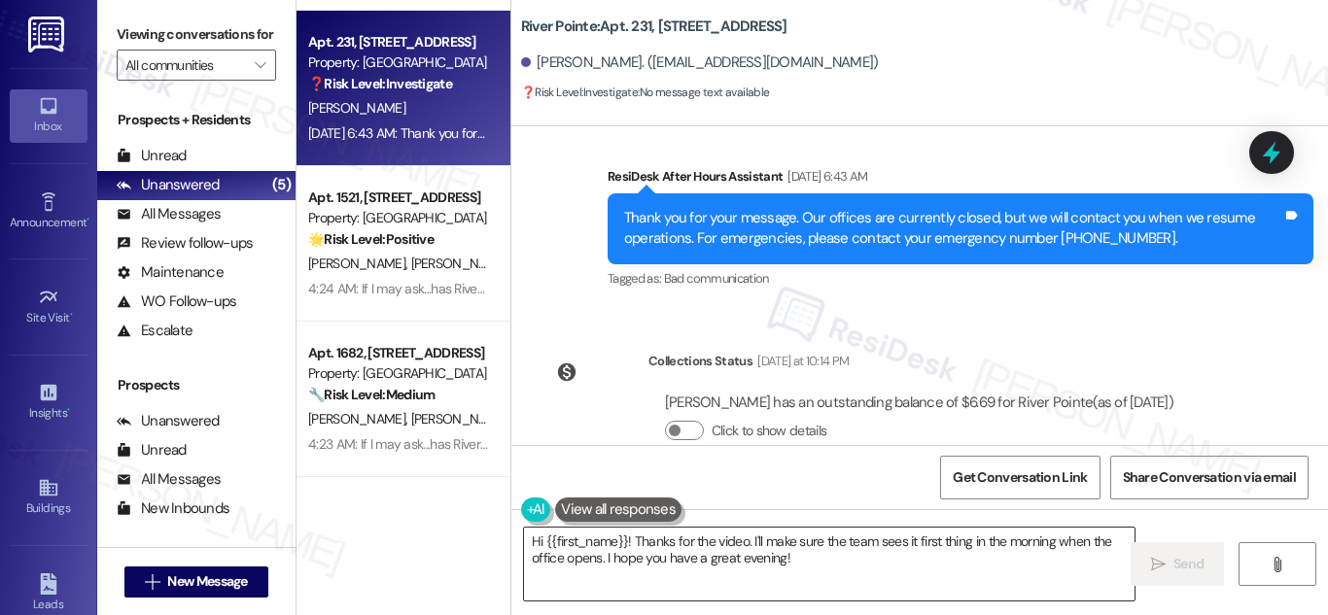
click at [920, 565] on textarea "Hi {{first_name}}! Thanks for the video. I'll make sure the team sees it first …" at bounding box center [829, 564] width 611 height 73
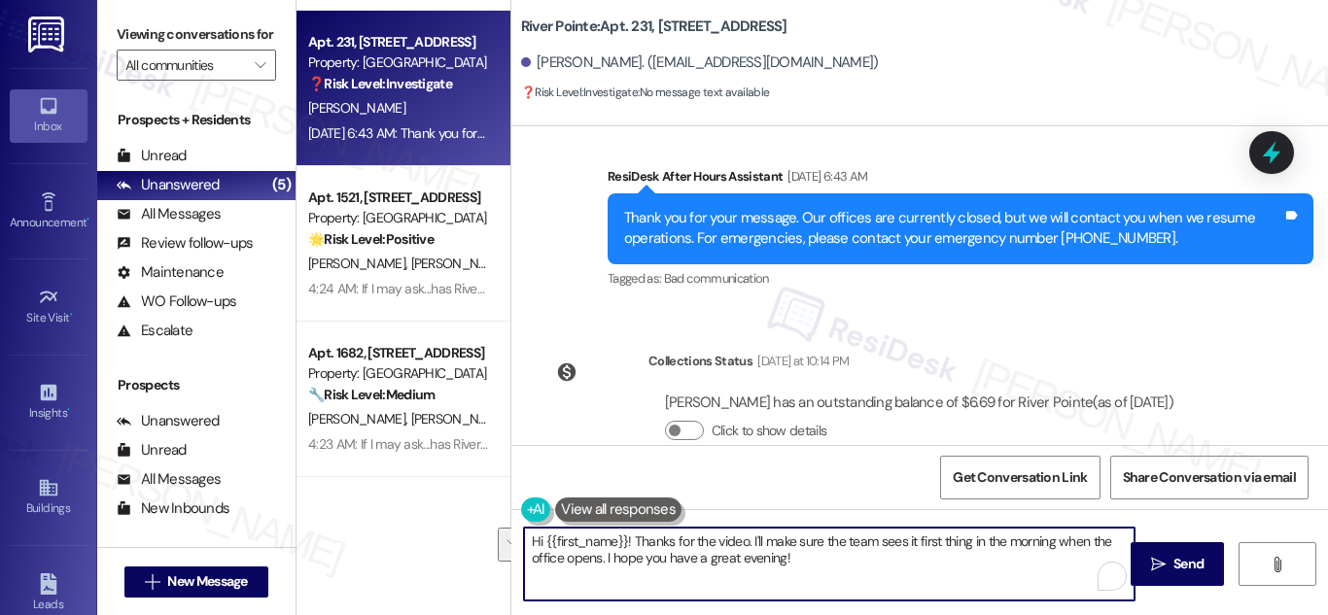
drag, startPoint x: 629, startPoint y: 540, endPoint x: 829, endPoint y: 570, distance: 202.5
click at [829, 570] on textarea "Hi {{first_name}}! Thanks for the video. I'll make sure the team sees it first …" at bounding box center [829, 564] width 611 height 73
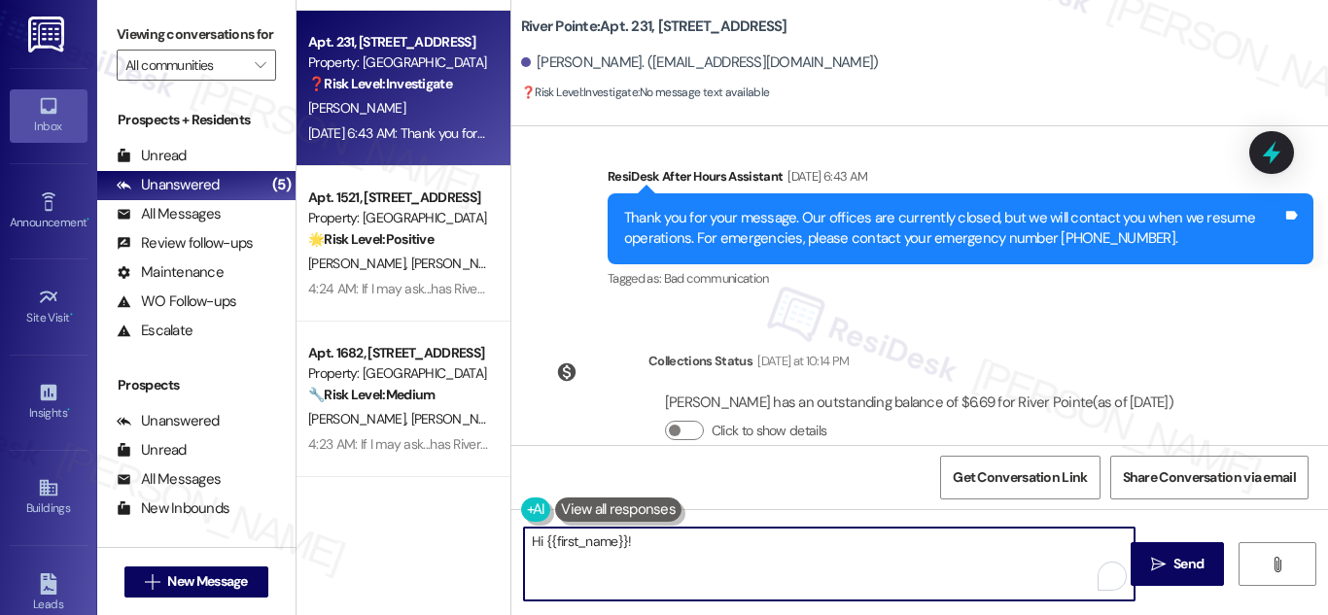
paste textarea "Thanks for sending the video. I’ve already forwarded it to the team so they can…"
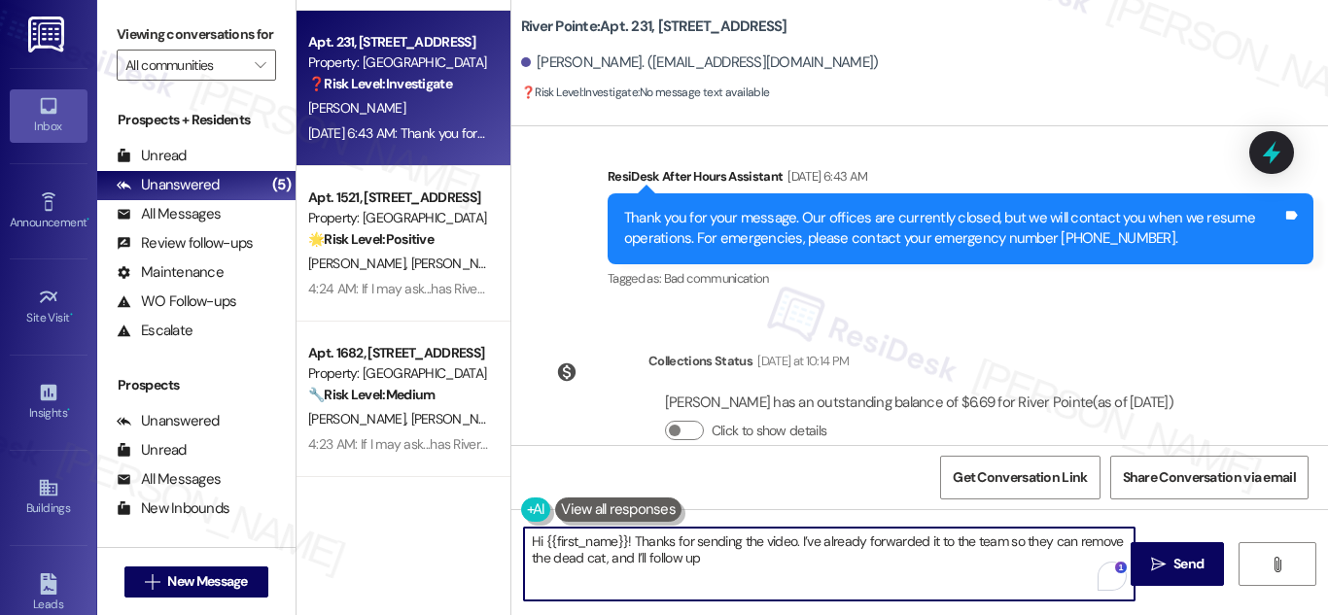
click at [568, 560] on textarea "Hi {{first_name}}! Thanks for sending the video. I’ve already forwarded it to t…" at bounding box center [829, 564] width 611 height 73
click at [579, 563] on textarea "Hi {{first_name}}! Thanks for sending the video. I’ve already forwarded it to t…" at bounding box center [829, 564] width 611 height 73
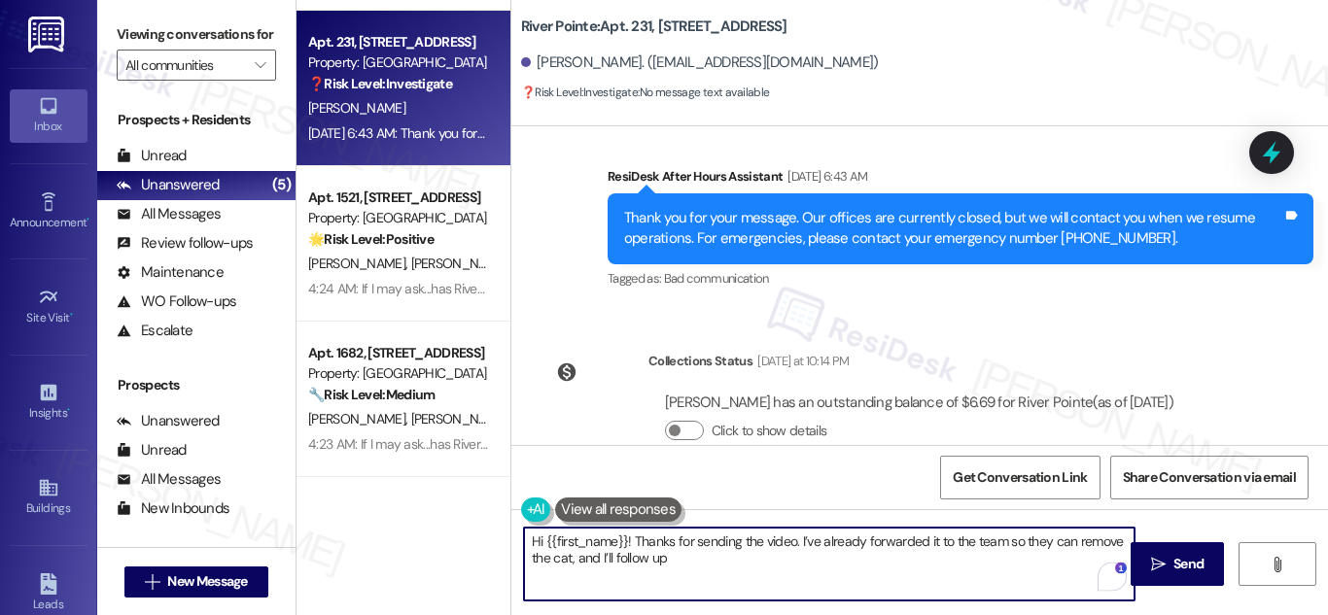
click at [729, 563] on textarea "Hi {{first_name}}! Thanks for sending the video. I’ve already forwarded it to t…" at bounding box center [829, 564] width 611 height 73
click at [879, 562] on textarea "Hi {{first_name}}! Thanks for sending the video. I’ve already forwarded it to t…" at bounding box center [829, 564] width 611 height 73
click at [1010, 561] on textarea "Hi {{first_name}}! Thanks for sending the video. I’ve already forwarded it to t…" at bounding box center [829, 564] width 611 height 73
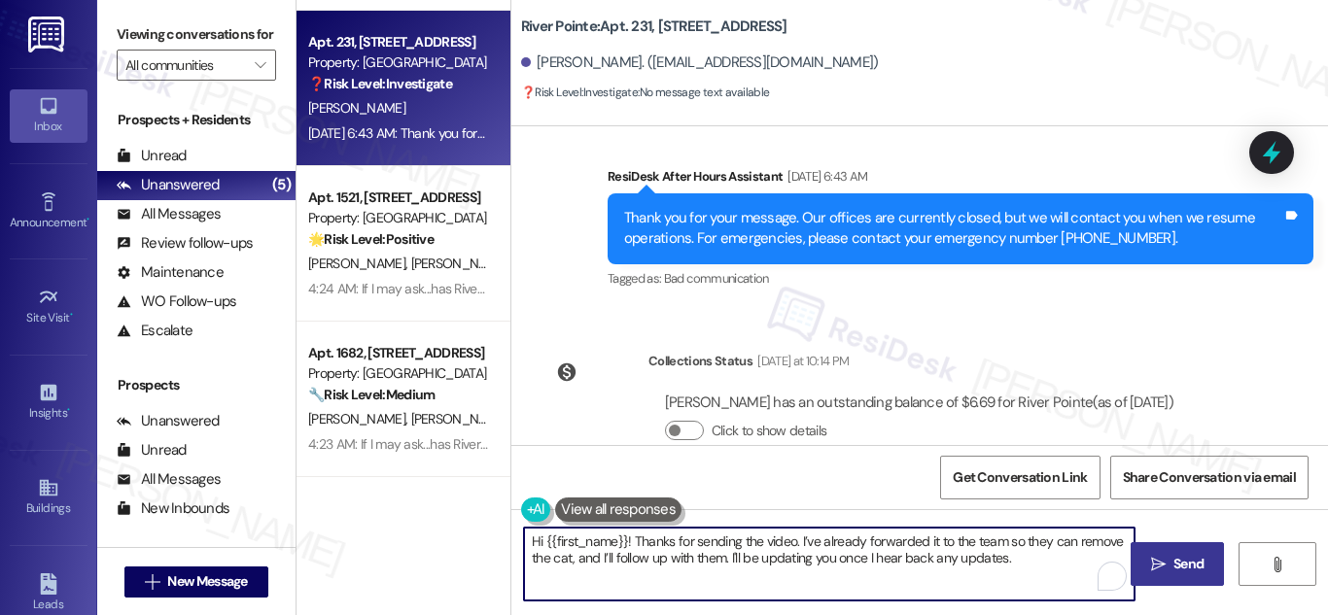
type textarea "Hi {{first_name}}! Thanks for sending the video. I’ve already forwarded it to t…"
click at [1190, 566] on span "Send" at bounding box center [1188, 564] width 30 height 20
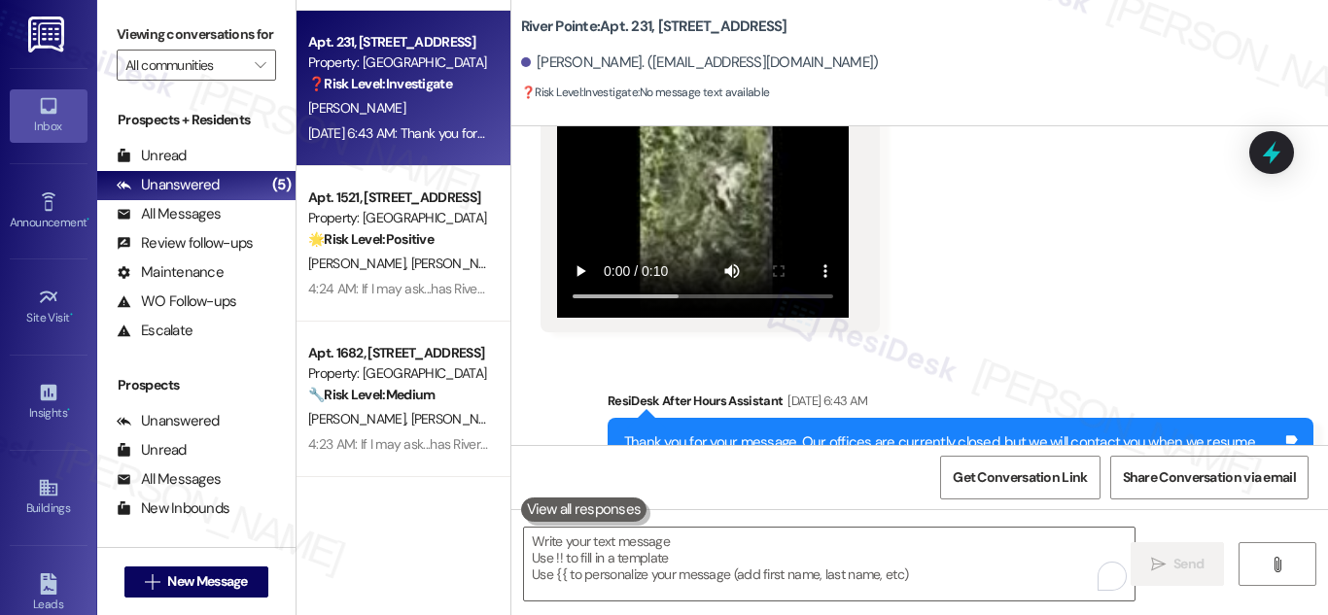
scroll to position [5177, 0]
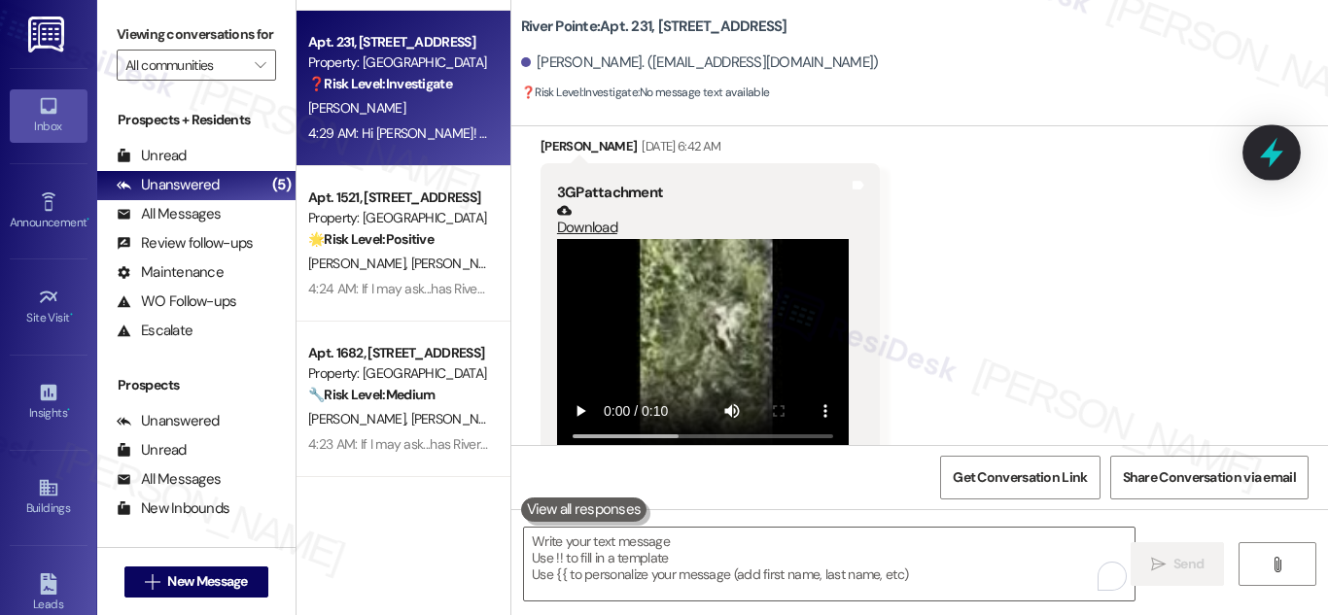
click at [1270, 153] on icon at bounding box center [1271, 153] width 23 height 30
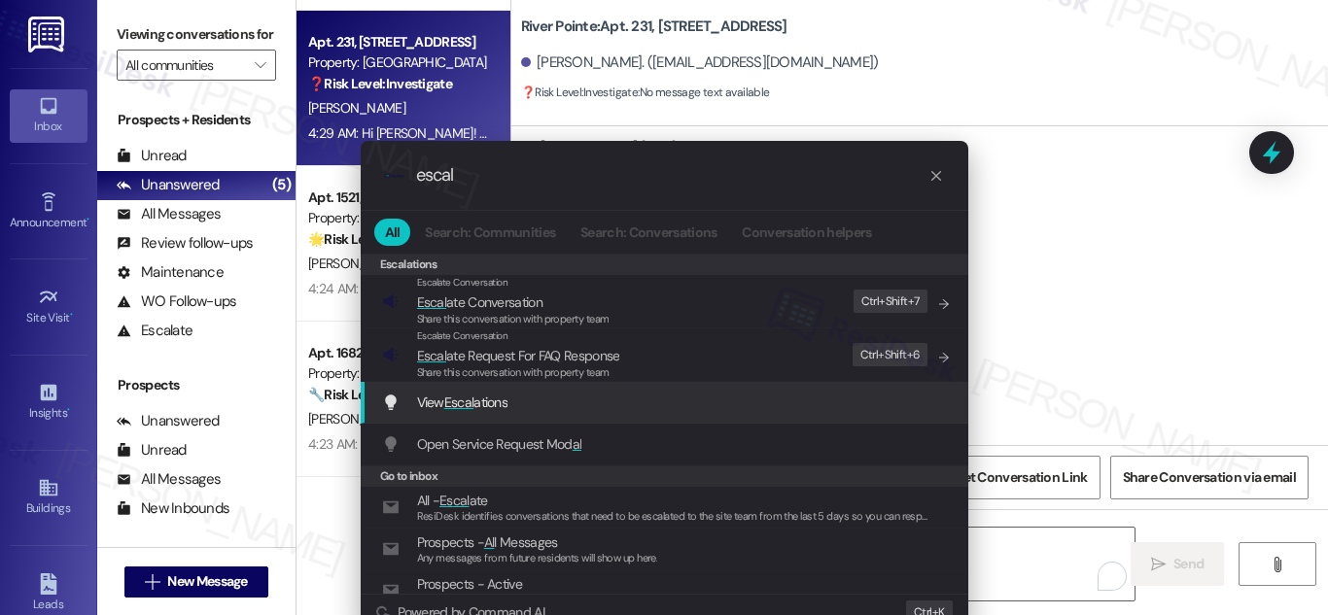
type input "escal"
click at [492, 406] on span "View Escal ations" at bounding box center [462, 403] width 91 height 18
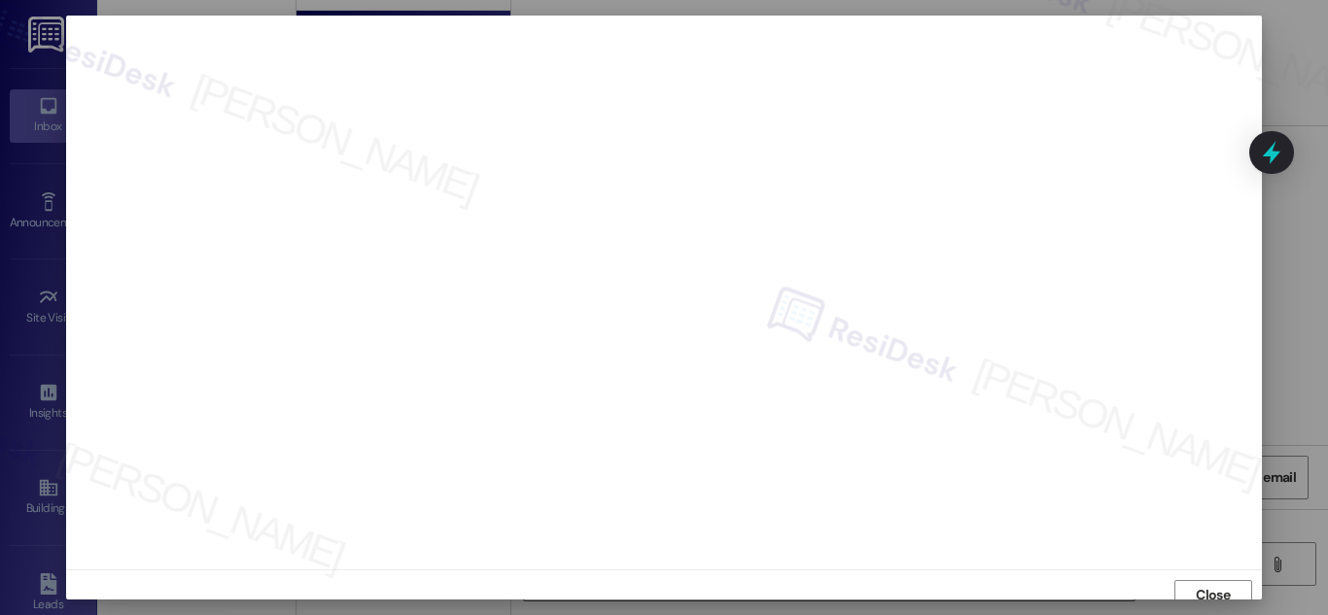
scroll to position [12, 0]
